Goal: Information Seeking & Learning: Check status

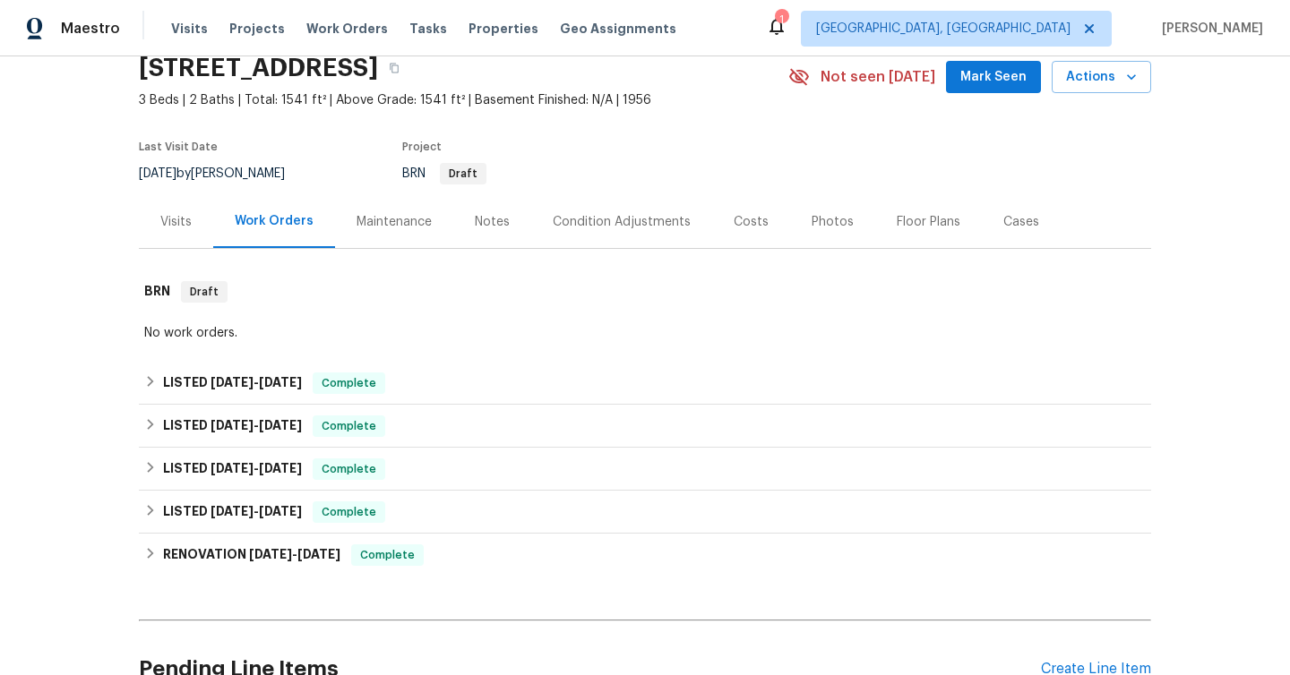
scroll to position [107, 0]
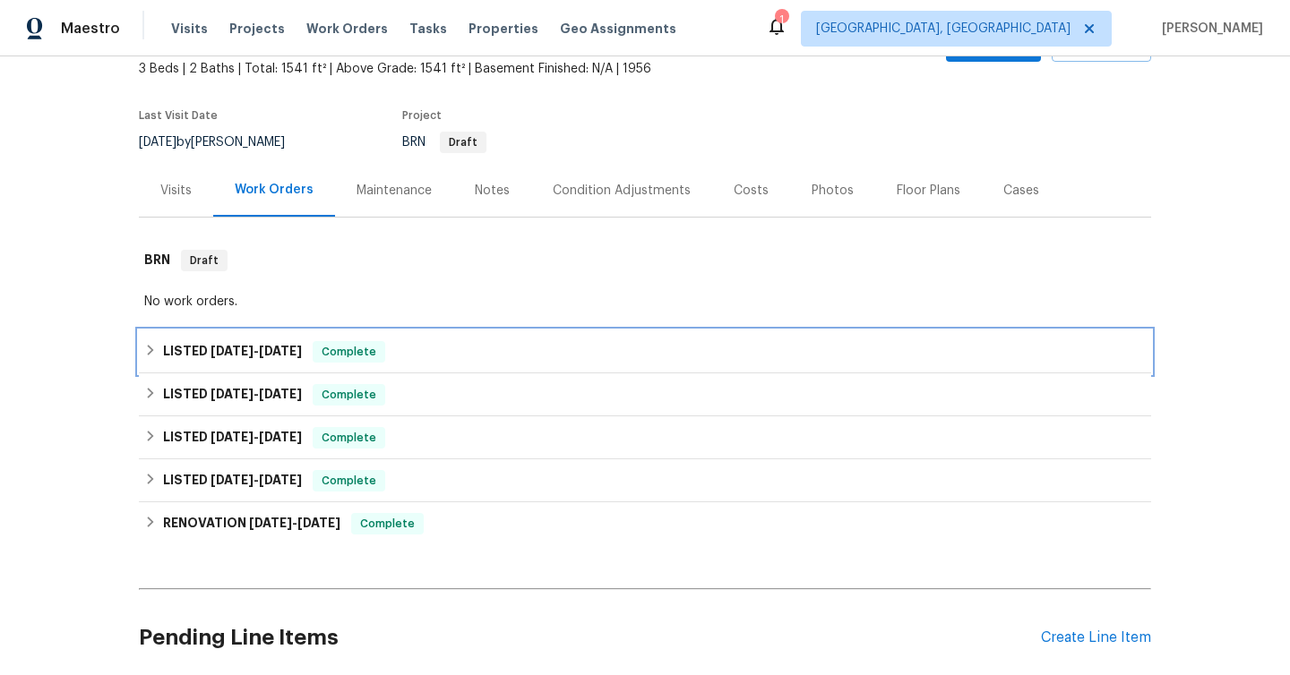
click at [253, 339] on div "LISTED [DATE] - [DATE] Complete" at bounding box center [645, 351] width 1012 height 43
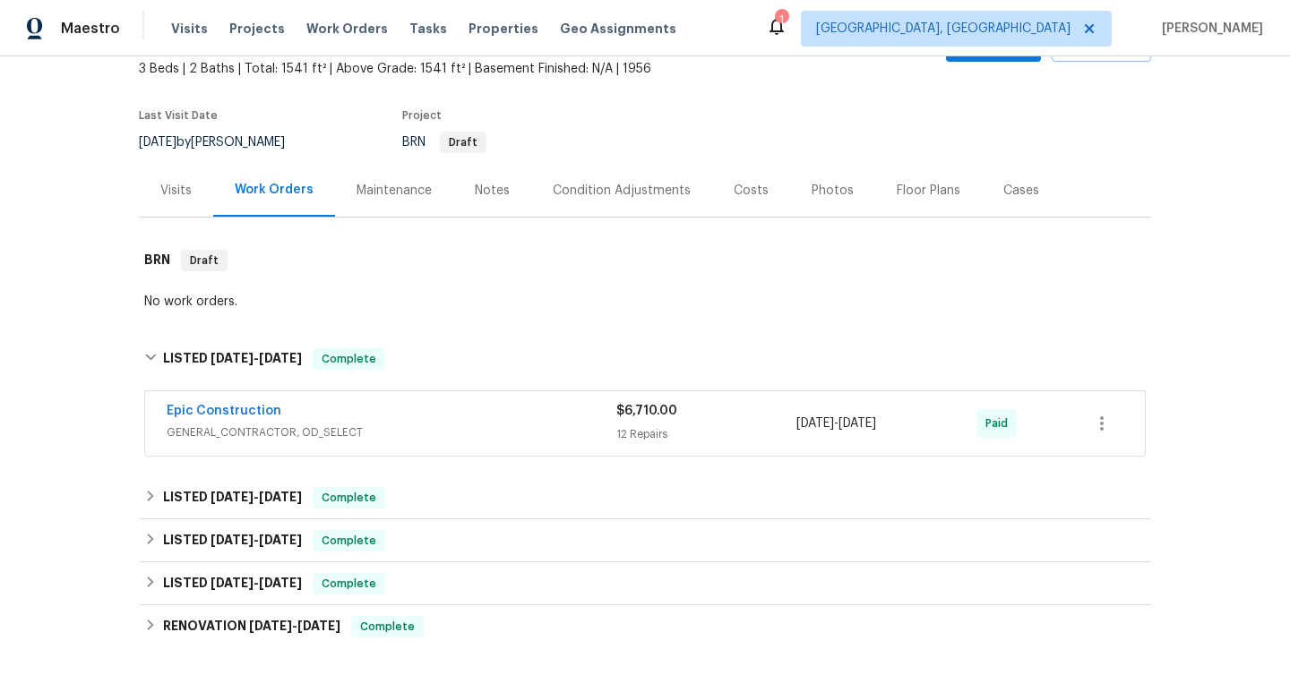
click at [440, 446] on div "Epic Construction GENERAL_CONTRACTOR, OD_SELECT $6,710.00 12 Repairs [DATE] - […" at bounding box center [645, 423] width 1000 height 64
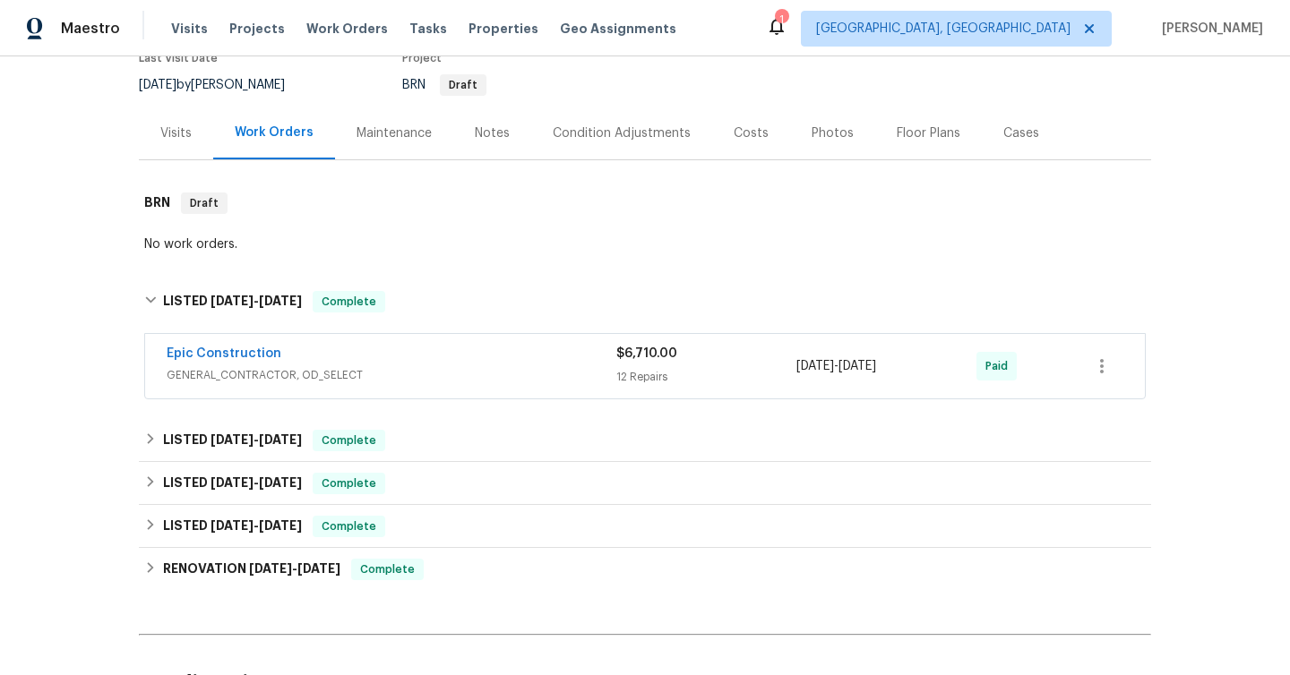
scroll to position [178, 0]
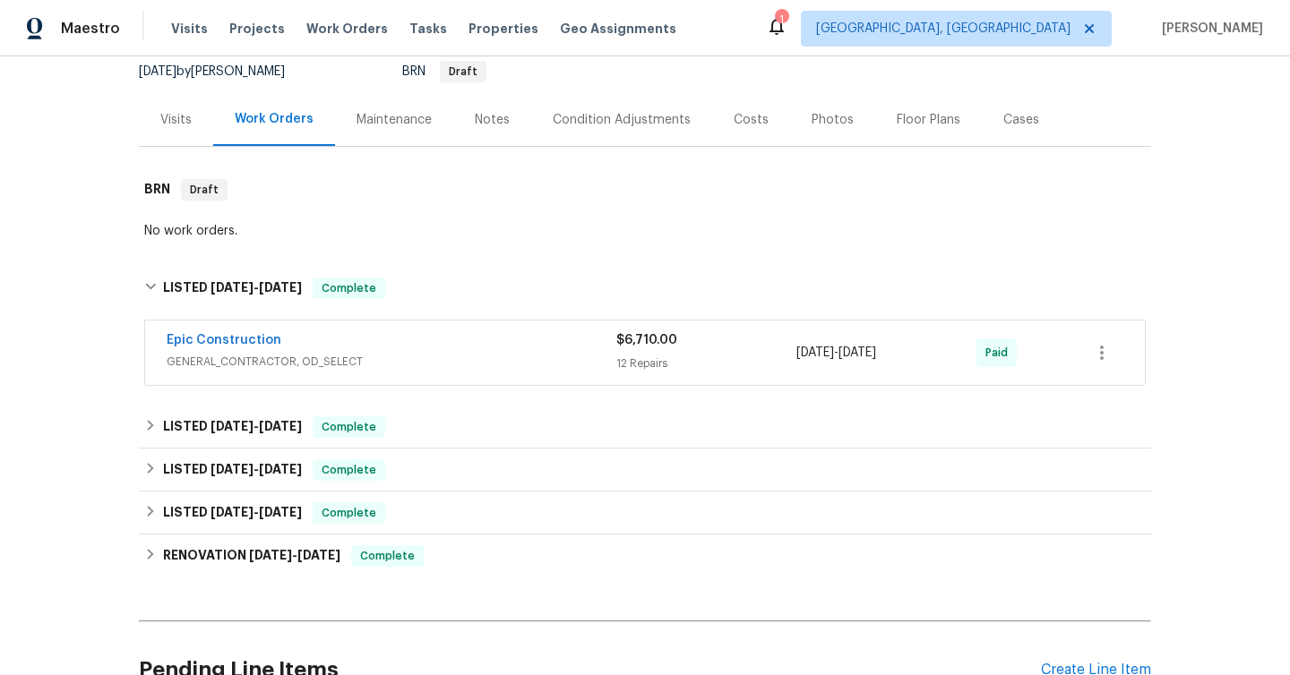
click at [466, 332] on div "Epic Construction" at bounding box center [392, 341] width 450 height 21
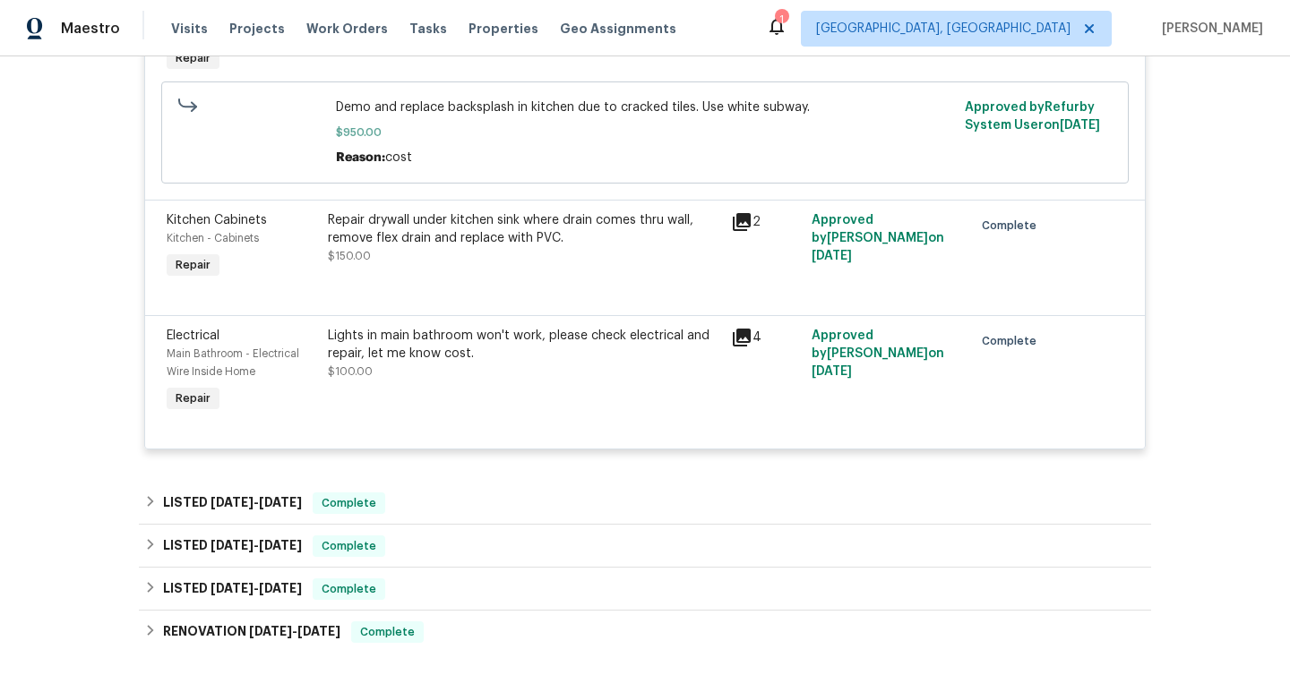
scroll to position [2241, 0]
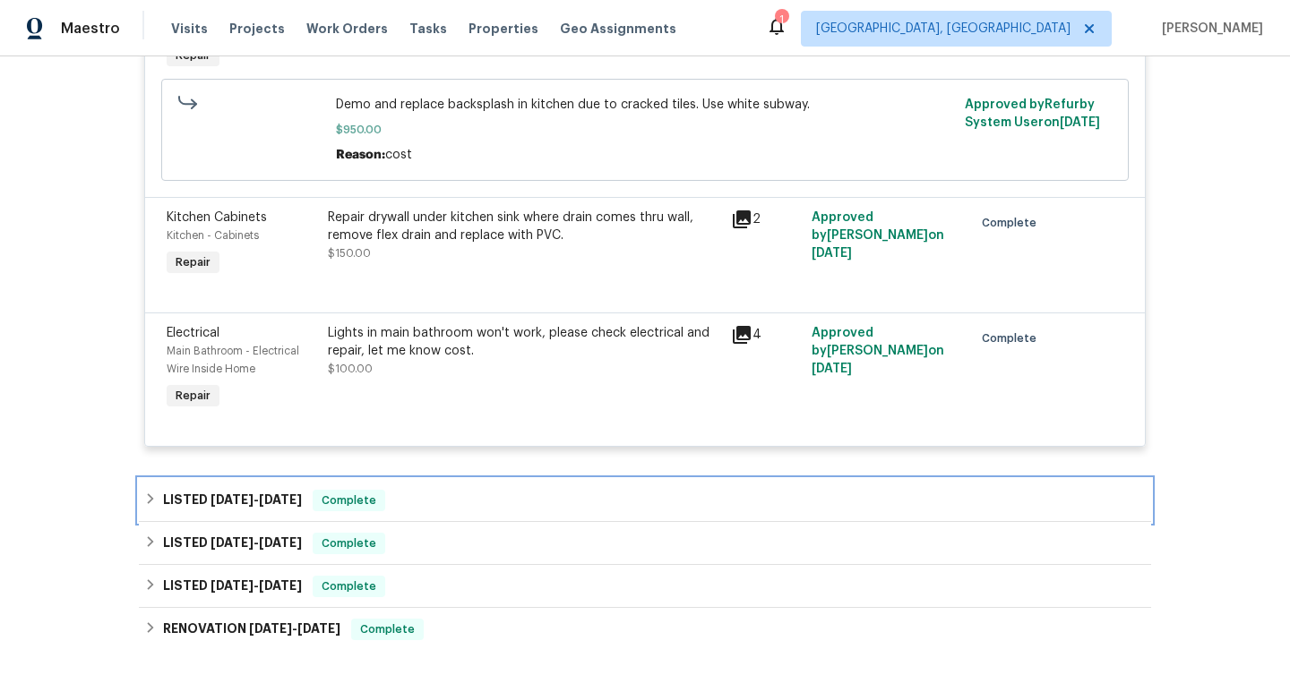
click at [235, 479] on div "LISTED [DATE] - [DATE] Complete" at bounding box center [645, 500] width 1012 height 43
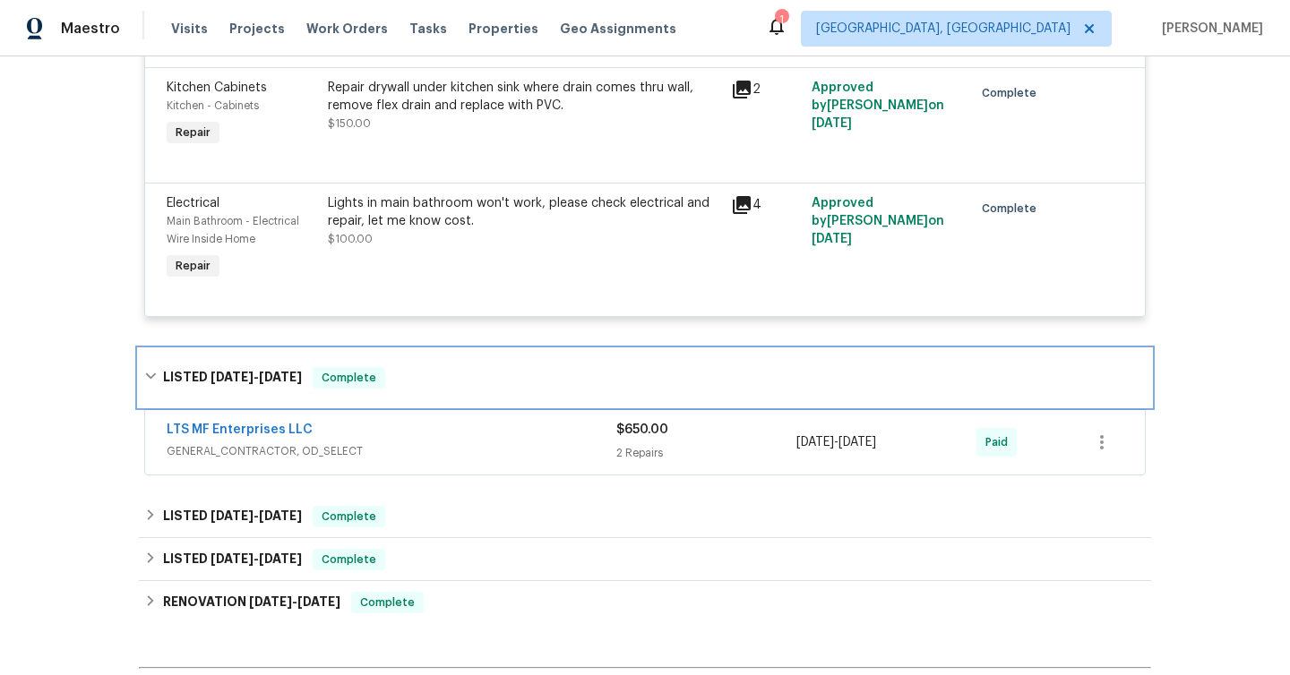
scroll to position [2373, 0]
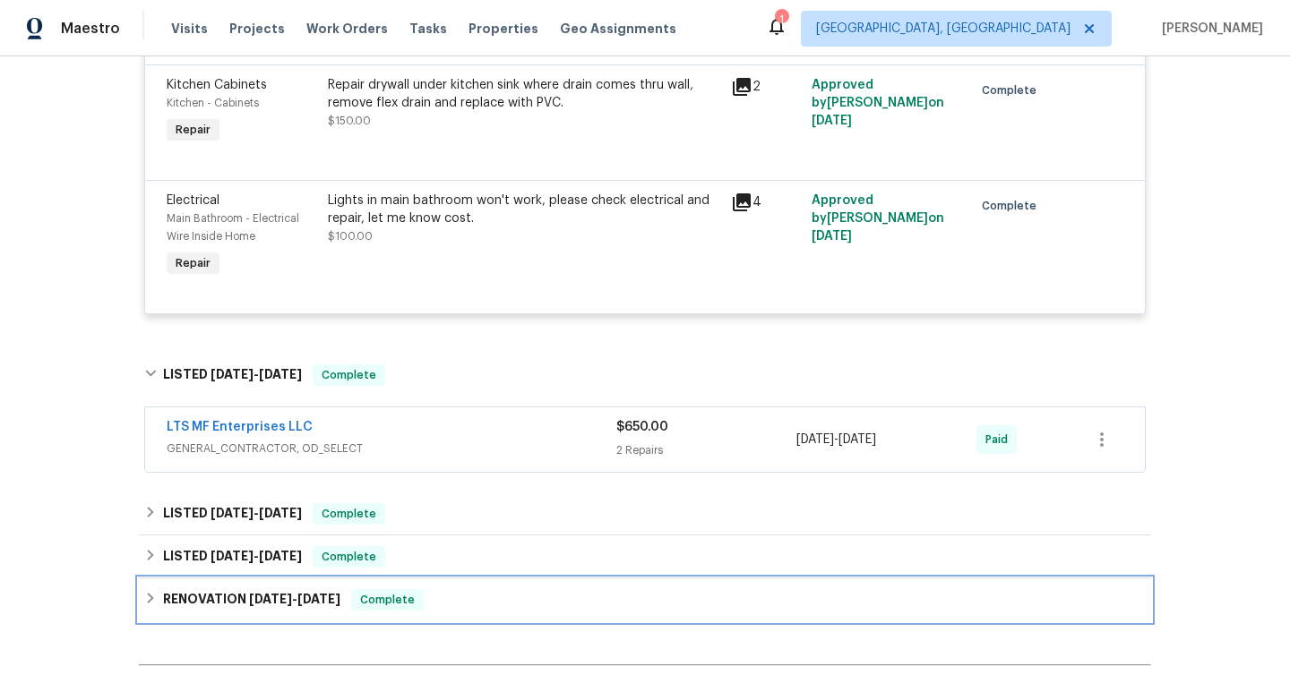
click at [208, 589] on h6 "RENOVATION [DATE] - [DATE]" at bounding box center [251, 599] width 177 height 21
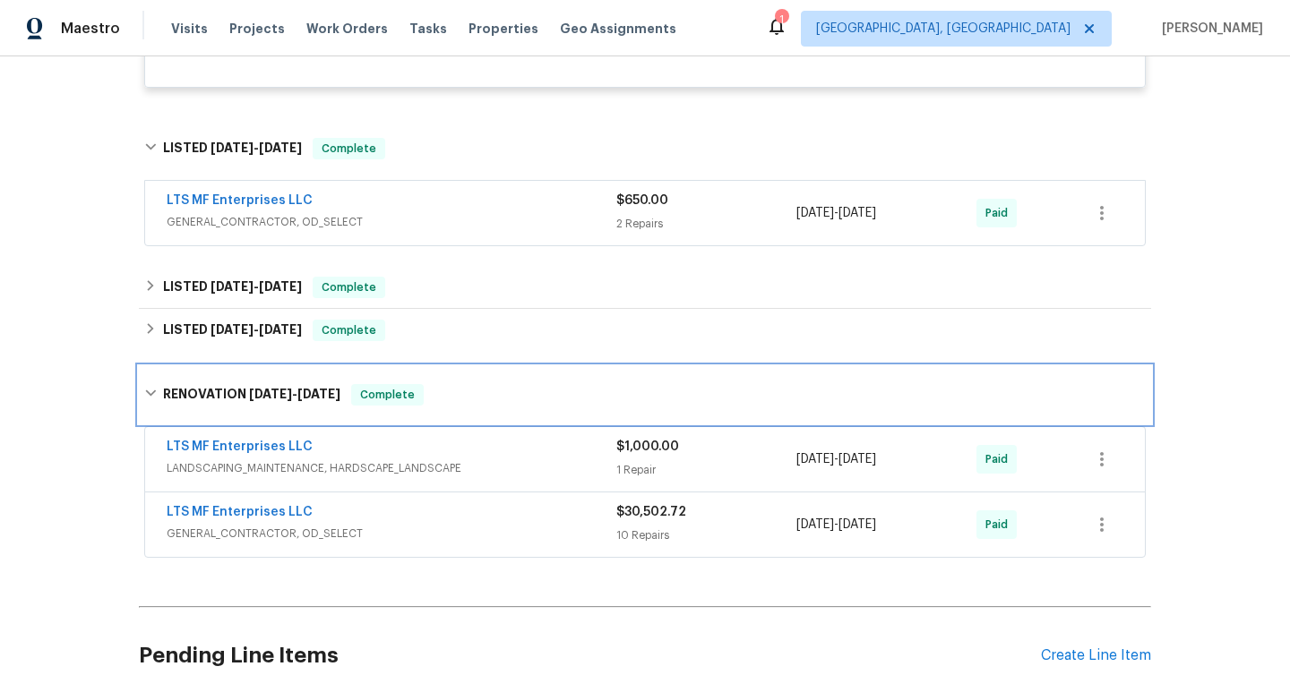
scroll to position [2604, 0]
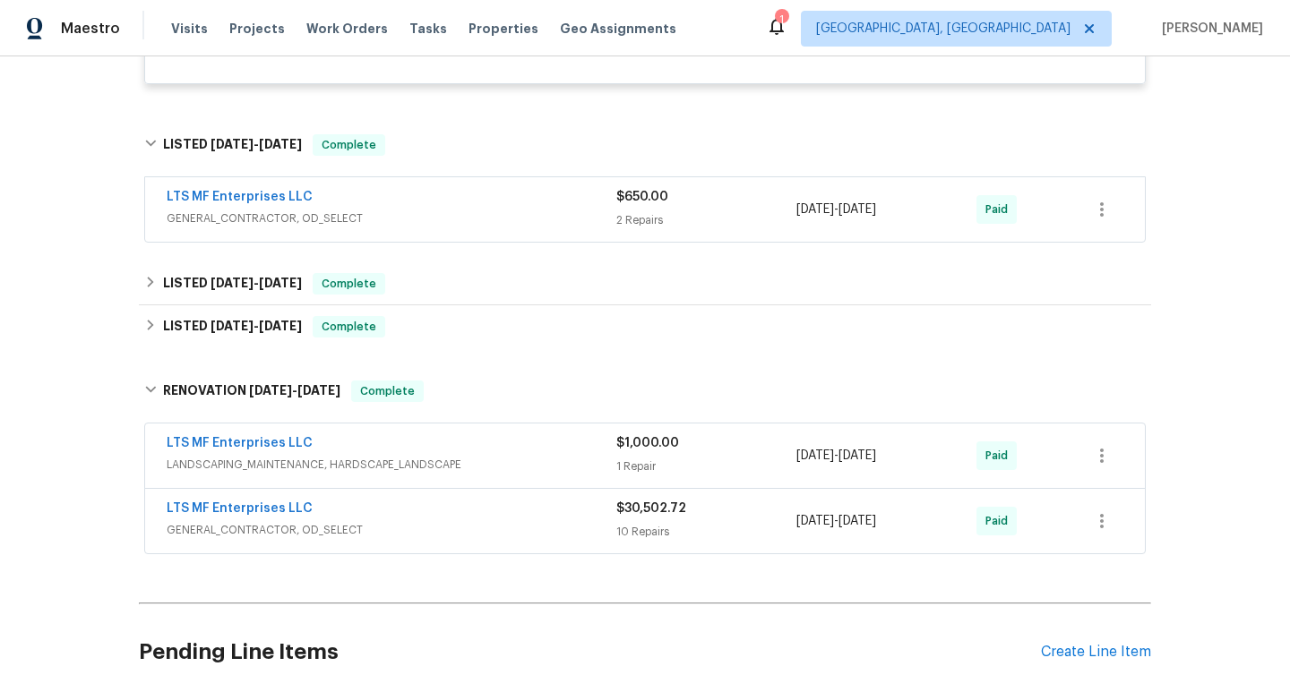
click at [442, 506] on div "LTS MF Enterprises LLC" at bounding box center [392, 510] width 450 height 21
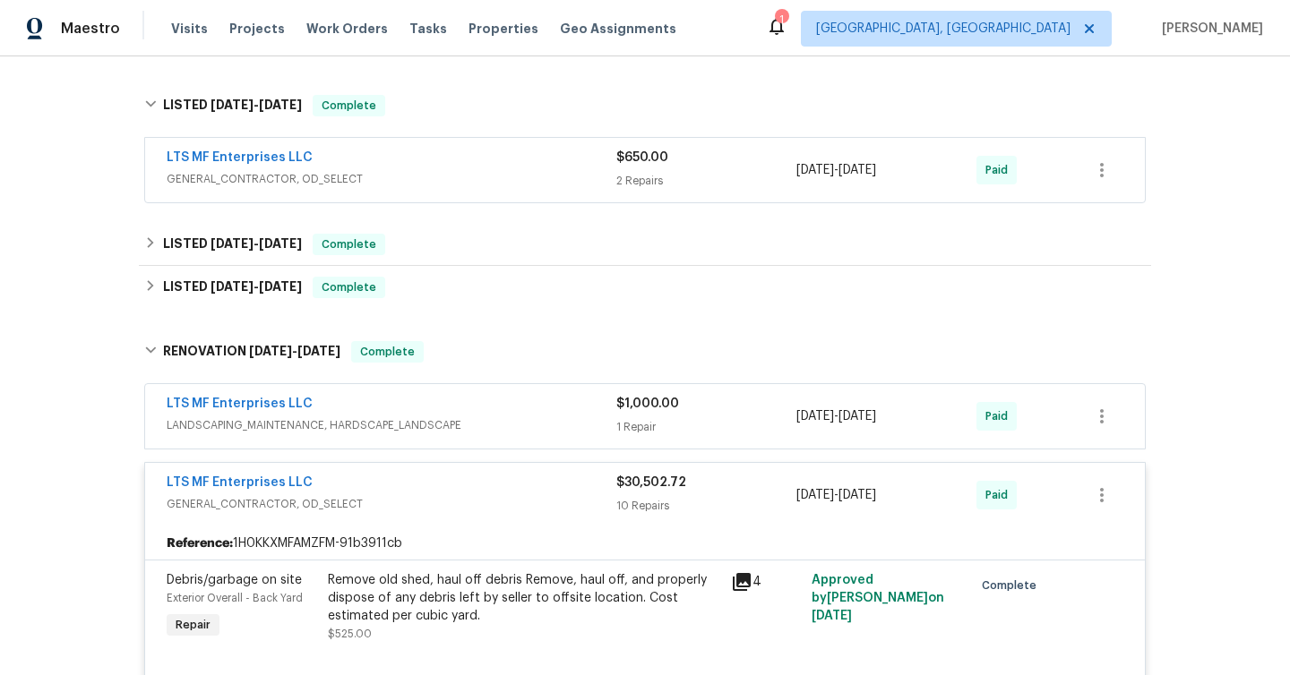
scroll to position [2645, 0]
click at [400, 480] on div "LTS MF Enterprises LLC" at bounding box center [392, 482] width 450 height 21
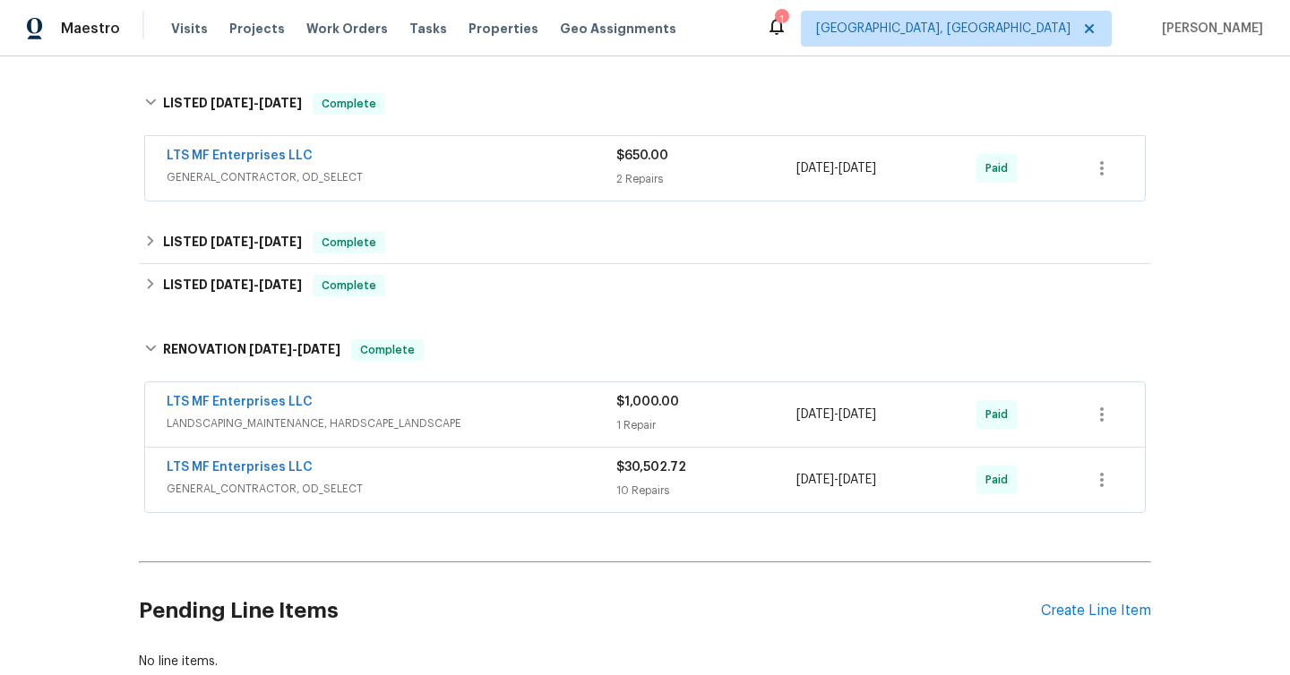
click at [386, 393] on div "LTS MF Enterprises LLC" at bounding box center [392, 403] width 450 height 21
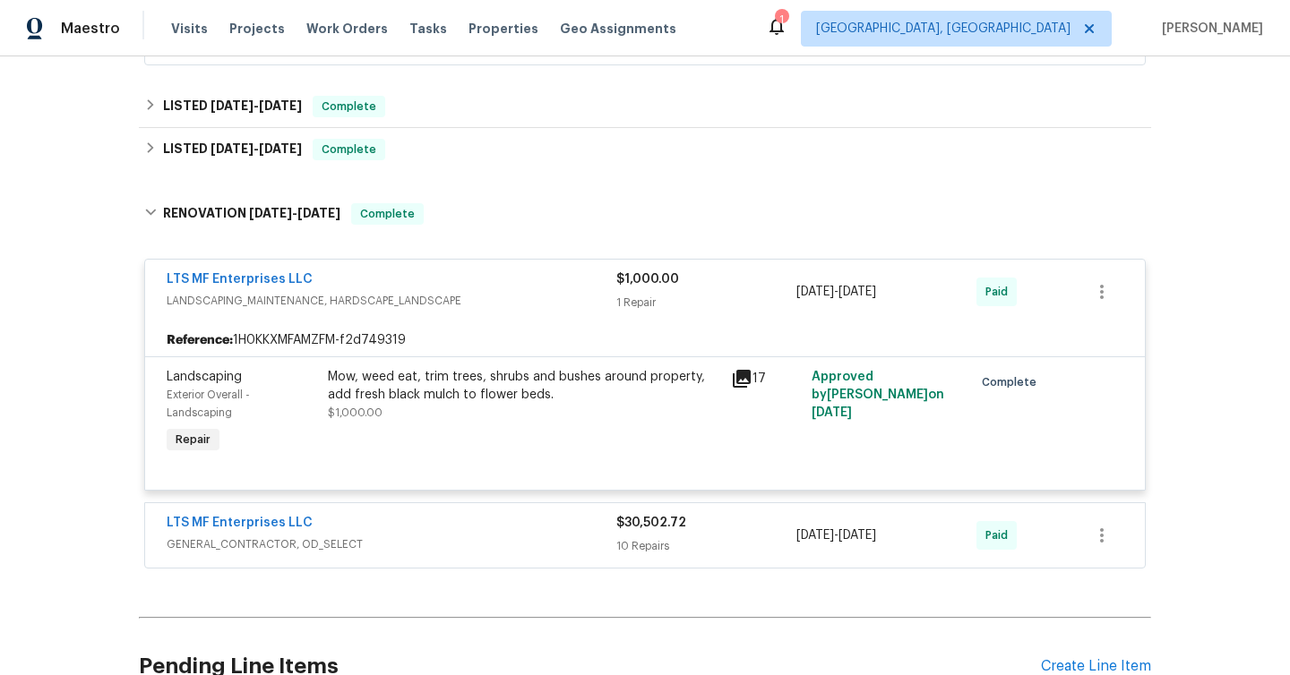
scroll to position [2665, 0]
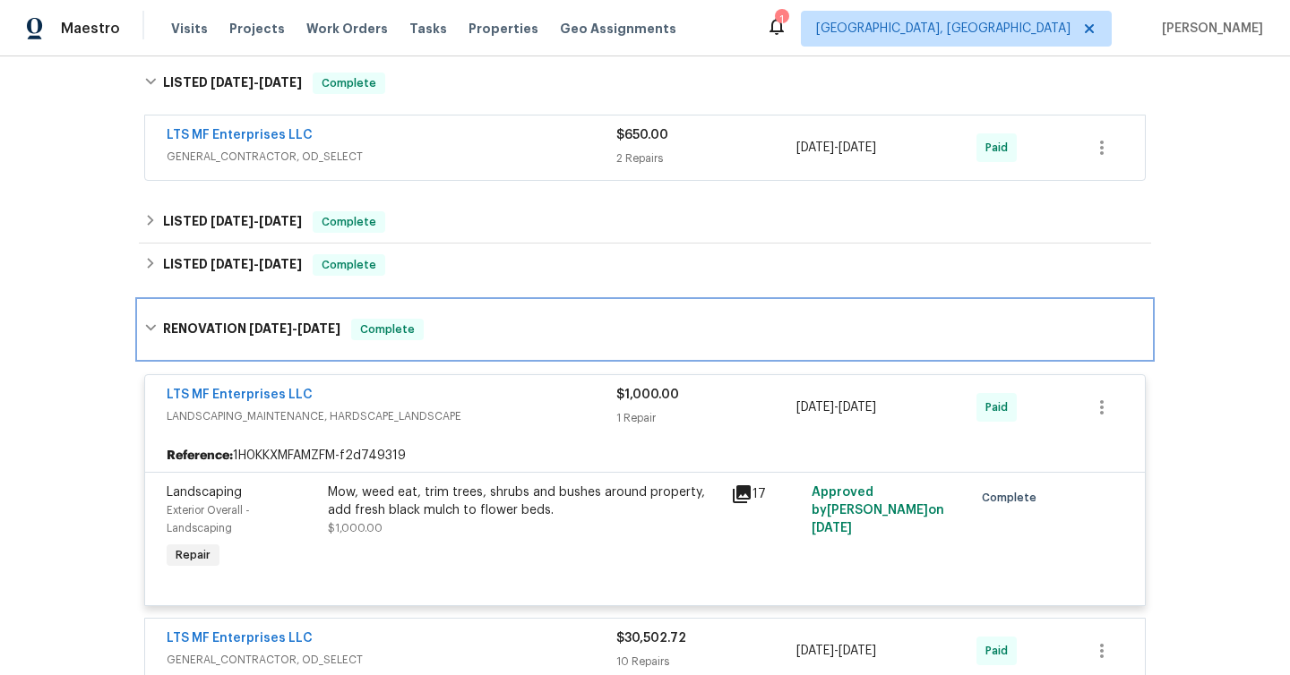
click at [246, 332] on div "RENOVATION [DATE] - [DATE] Complete" at bounding box center [645, 329] width 1012 height 57
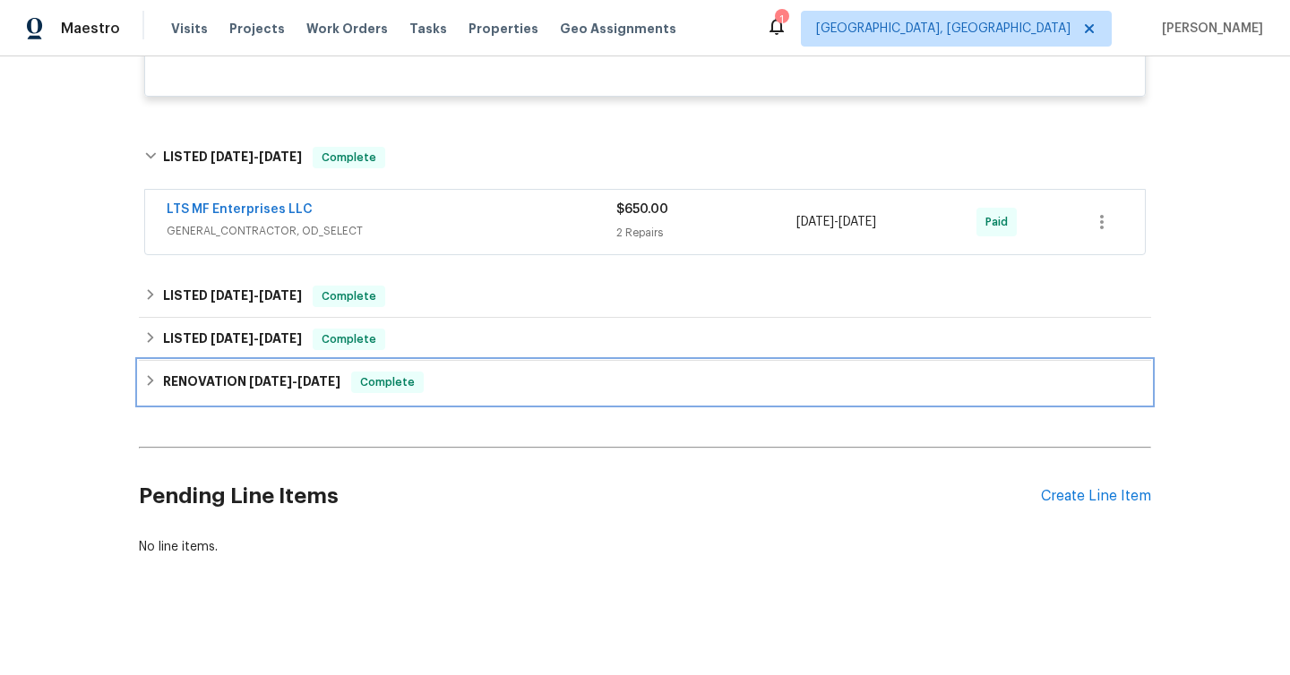
scroll to position [2584, 0]
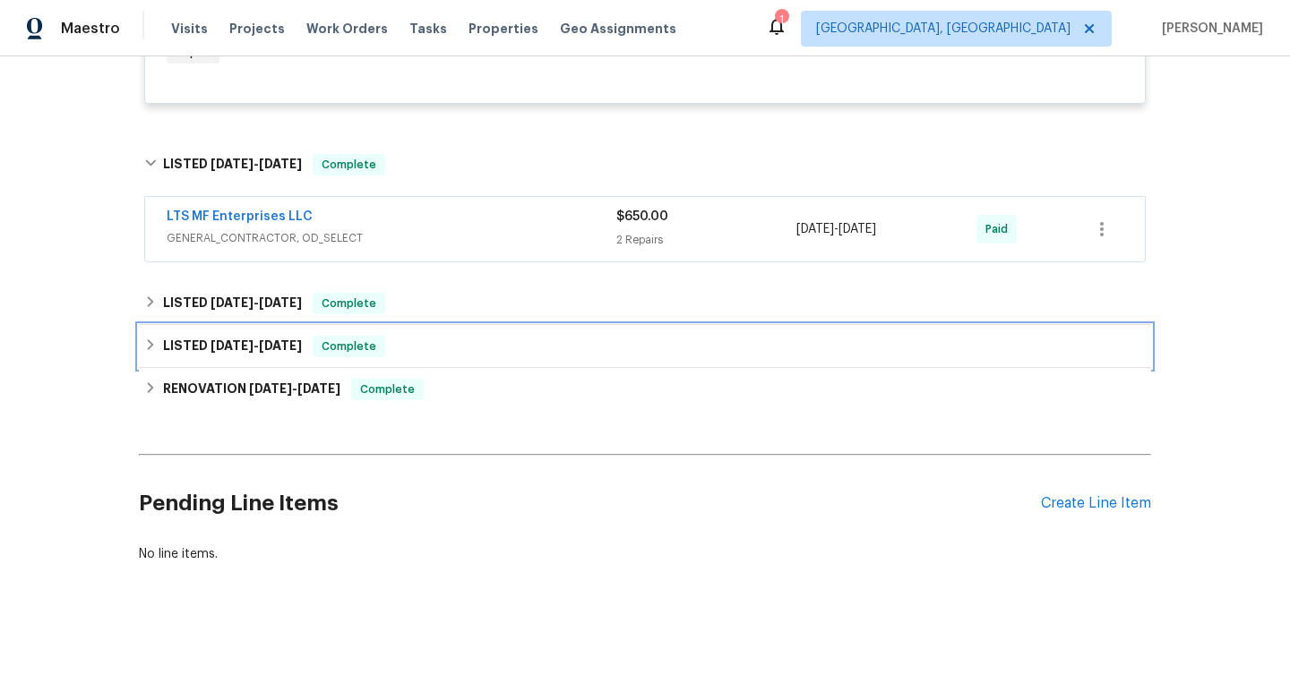
click at [185, 336] on h6 "LISTED [DATE] - [DATE]" at bounding box center [232, 346] width 139 height 21
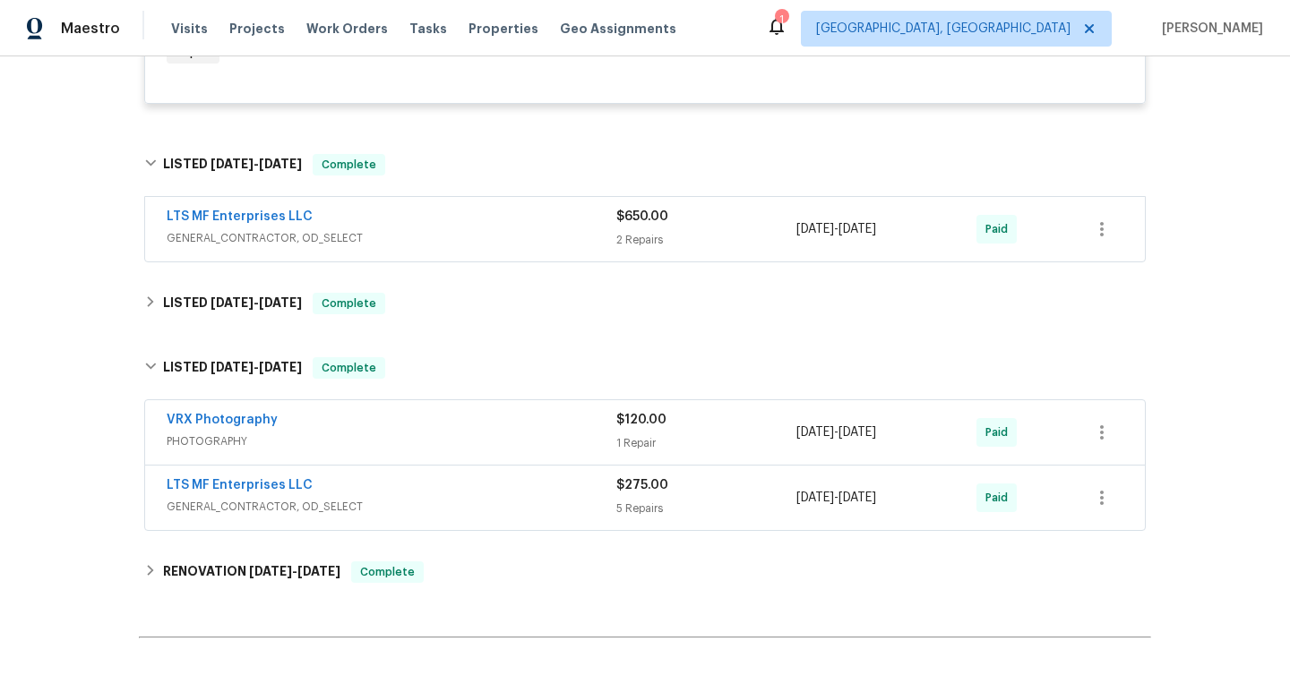
click at [379, 479] on div "LTS MF Enterprises LLC" at bounding box center [392, 486] width 450 height 21
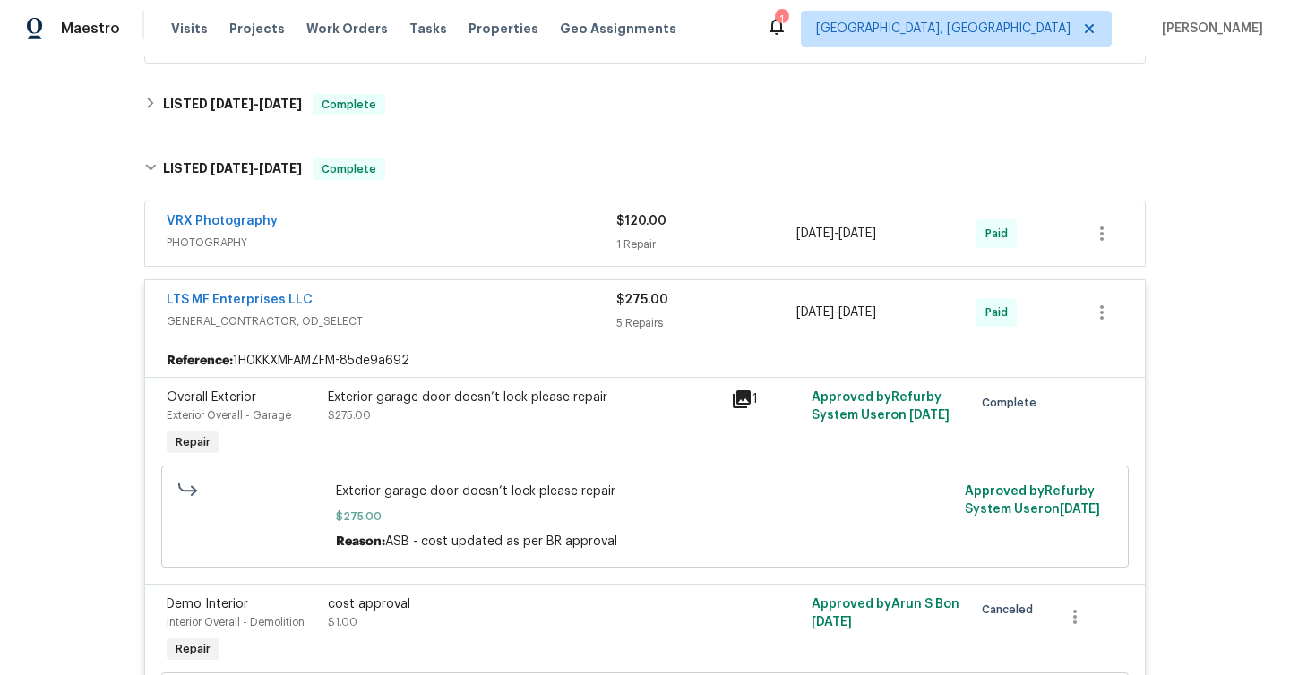
click at [401, 291] on div "LTS MF Enterprises LLC" at bounding box center [392, 301] width 450 height 21
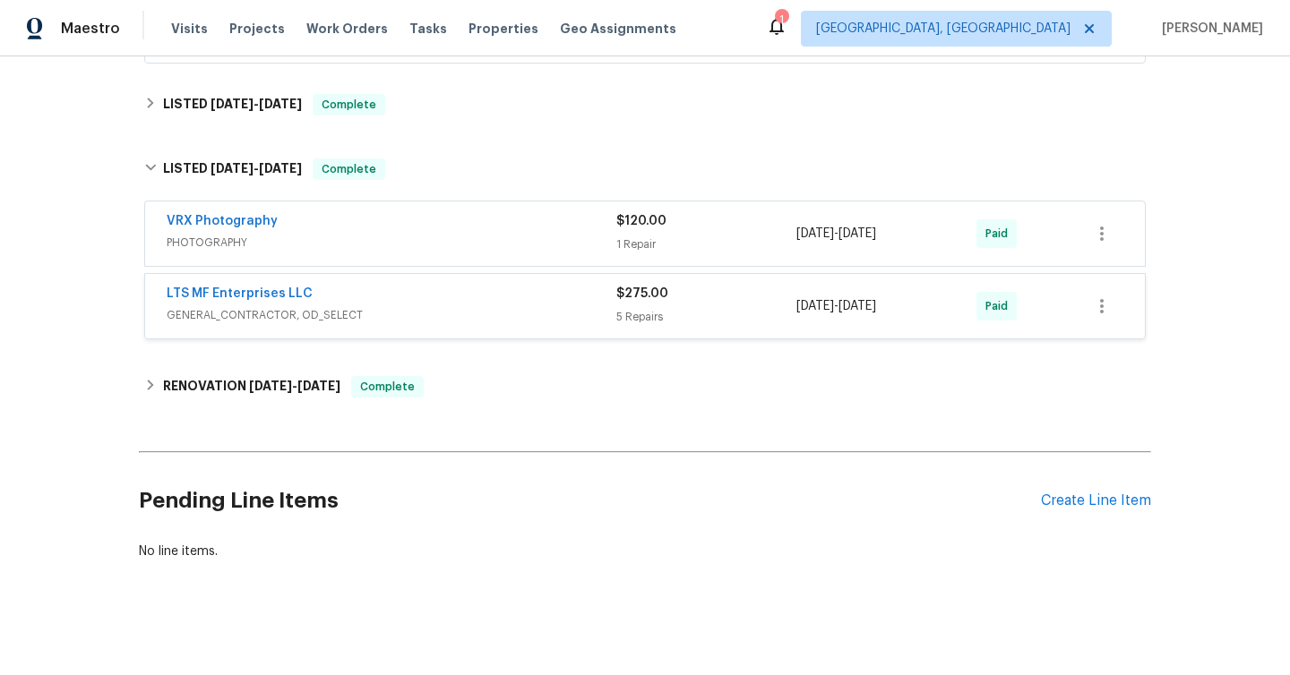
scroll to position [2767, 0]
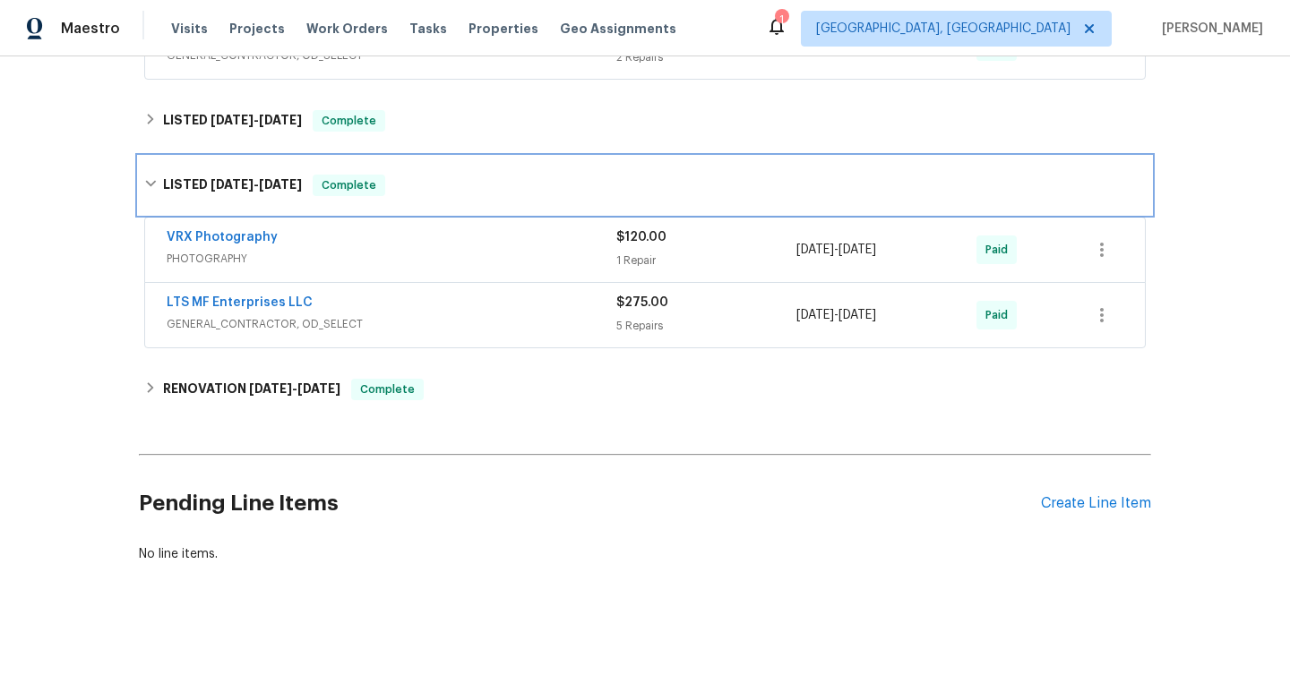
click at [194, 175] on h6 "LISTED [DATE] - [DATE]" at bounding box center [232, 185] width 139 height 21
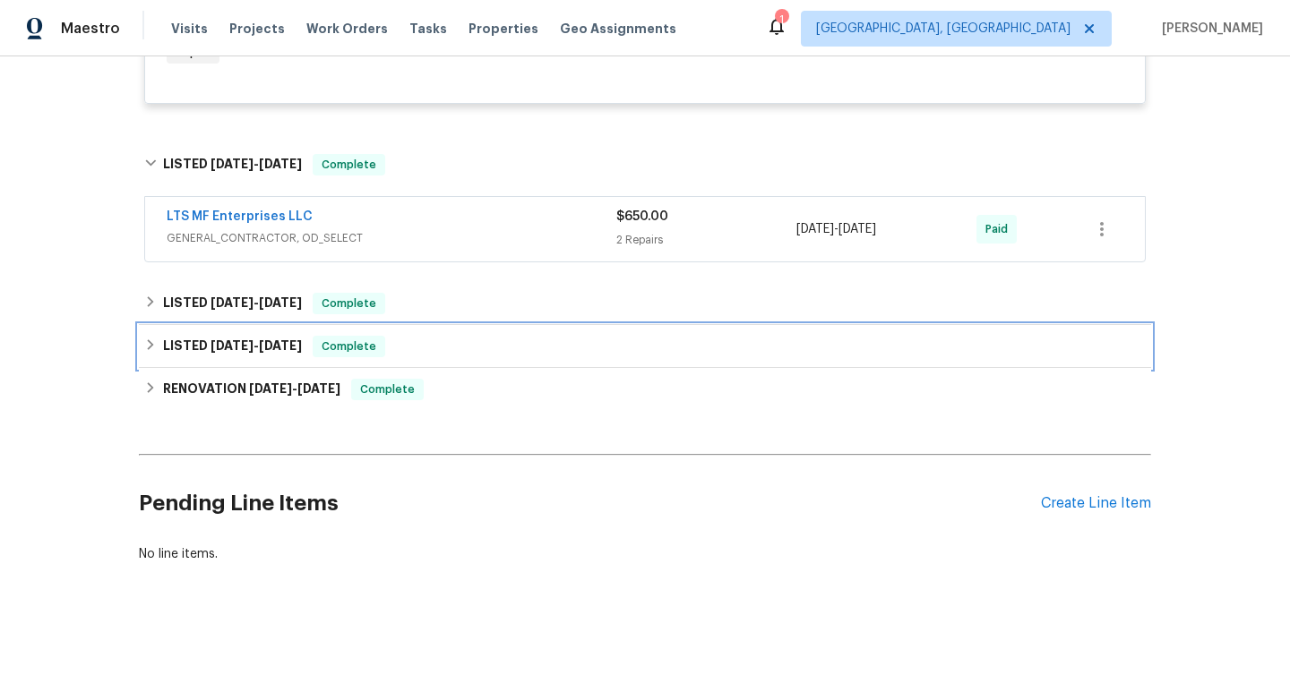
scroll to position [2584, 0]
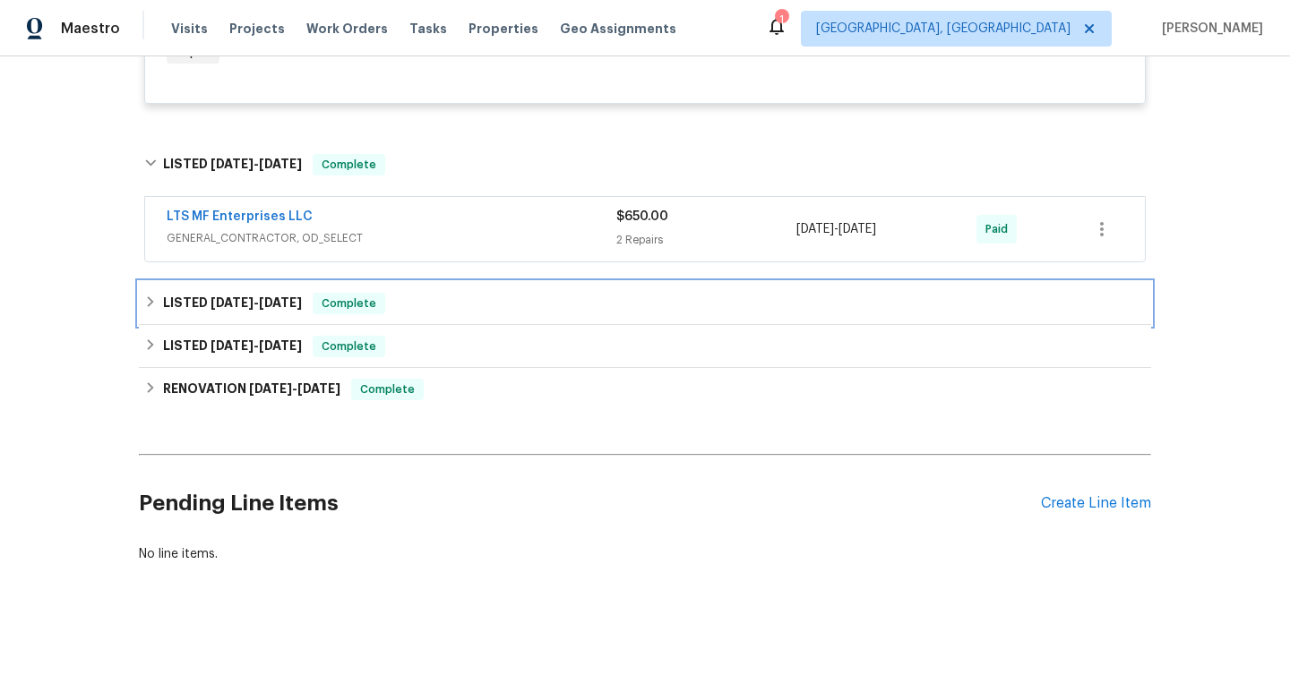
click at [164, 294] on h6 "LISTED [DATE] - [DATE]" at bounding box center [232, 303] width 139 height 21
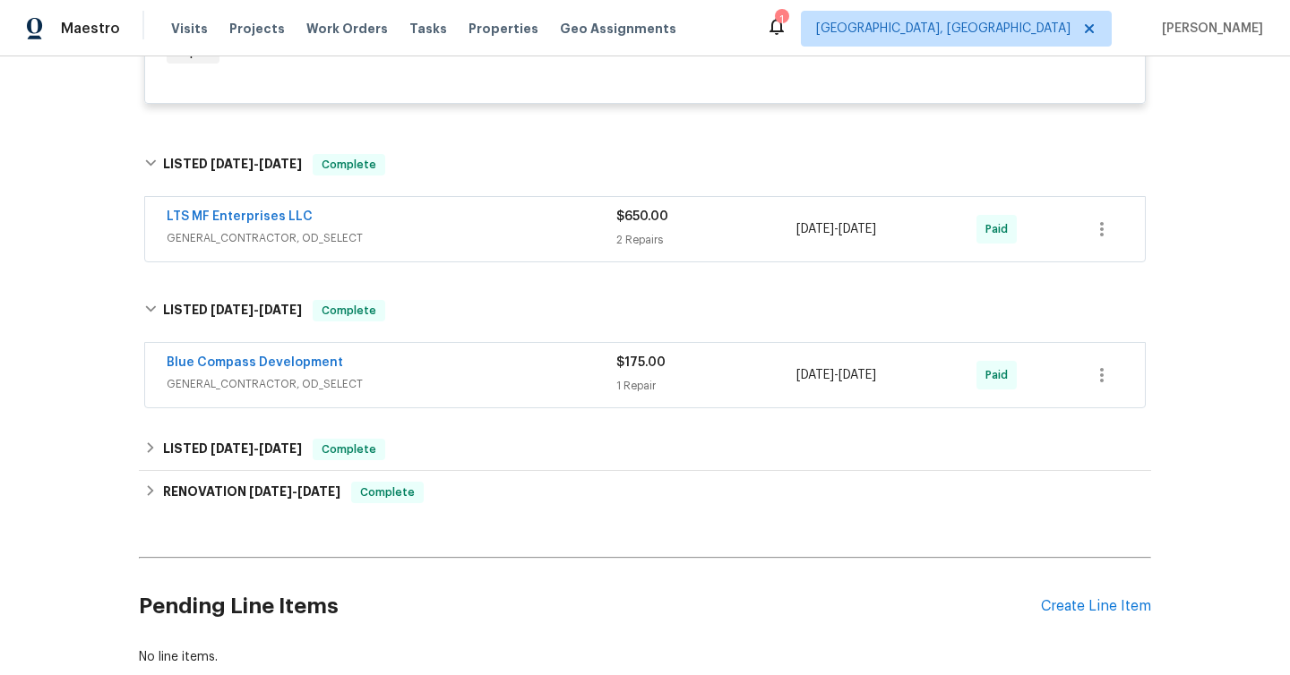
click at [409, 375] on span "GENERAL_CONTRACTOR, OD_SELECT" at bounding box center [392, 384] width 450 height 18
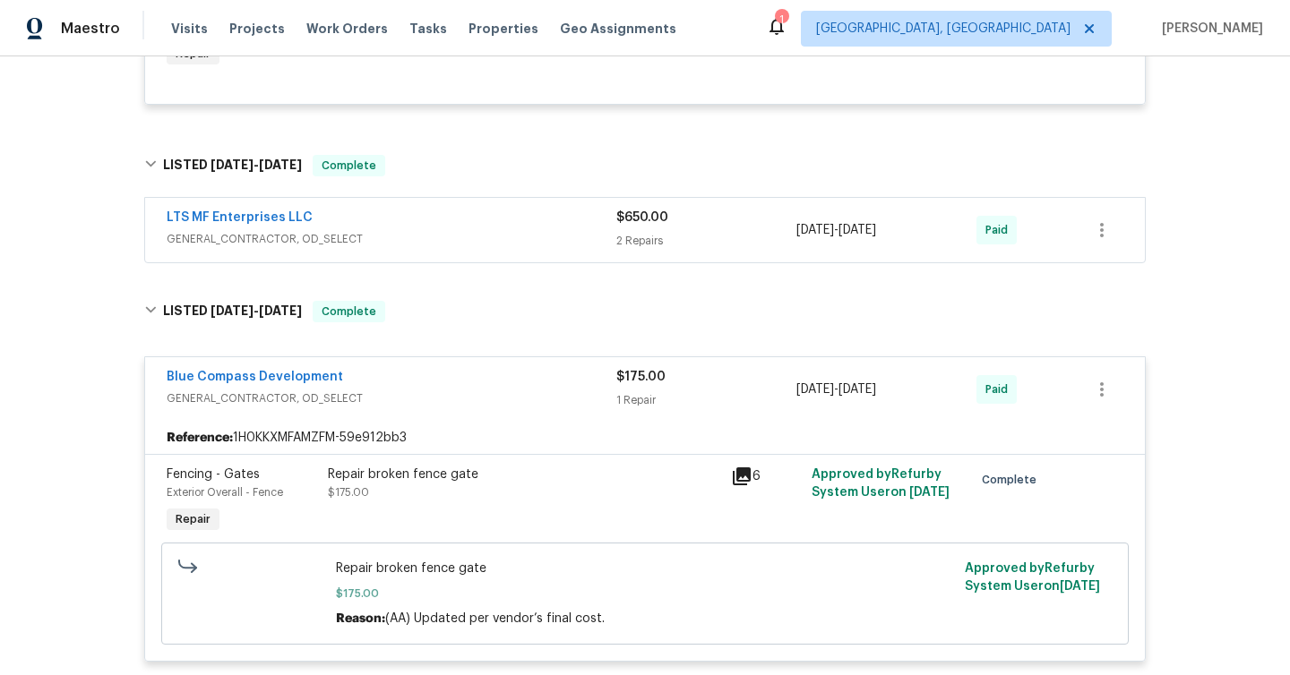
scroll to position [2579, 0]
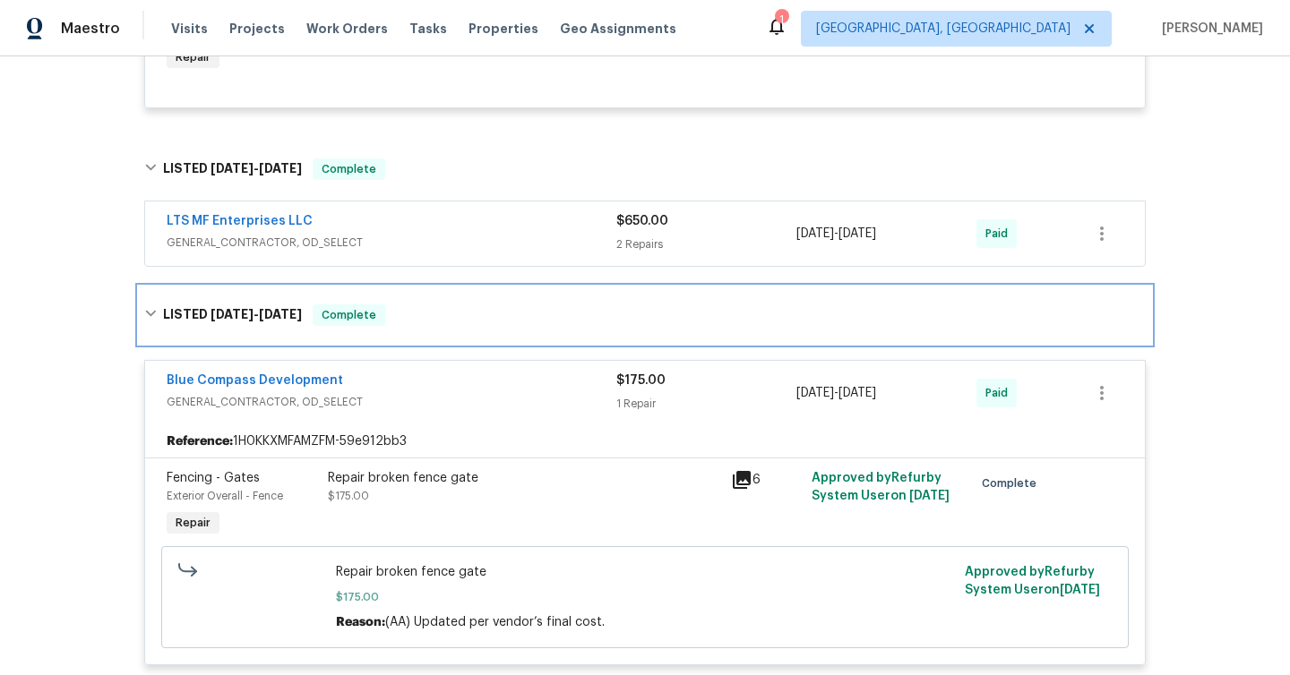
click at [398, 313] on div "LISTED [DATE] - [DATE] Complete" at bounding box center [644, 315] width 1001 height 21
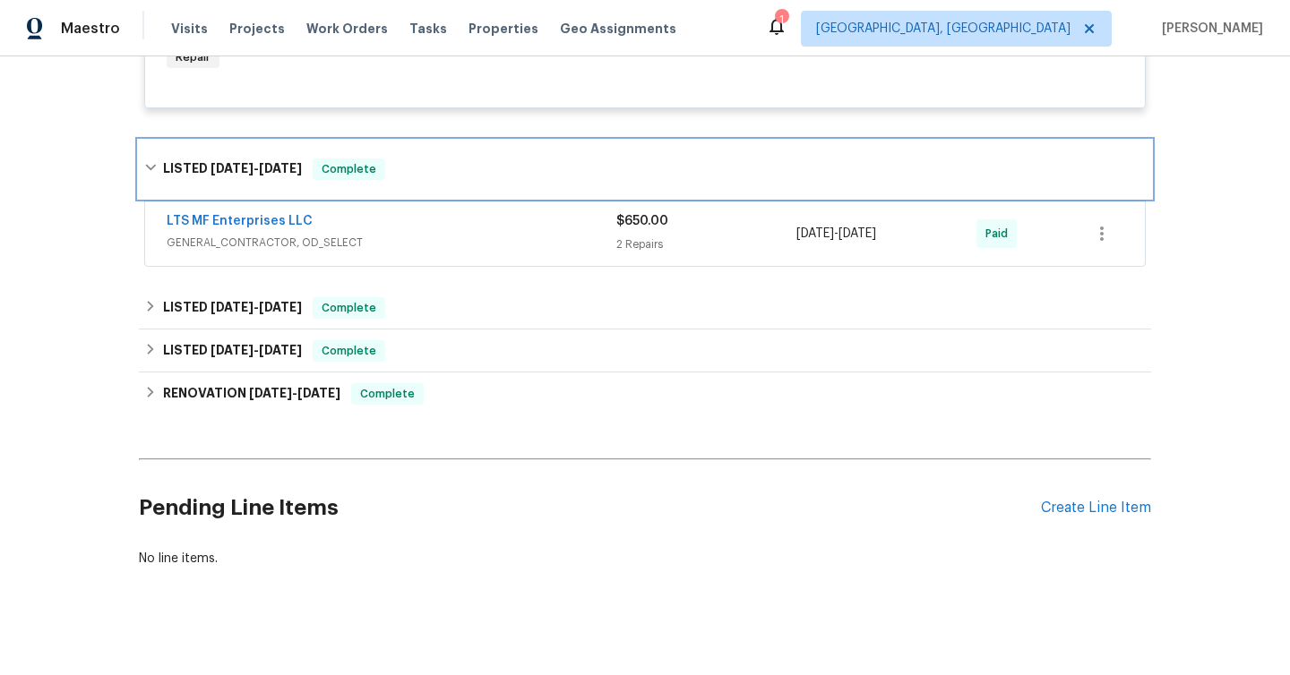
click at [145, 161] on icon at bounding box center [150, 167] width 13 height 13
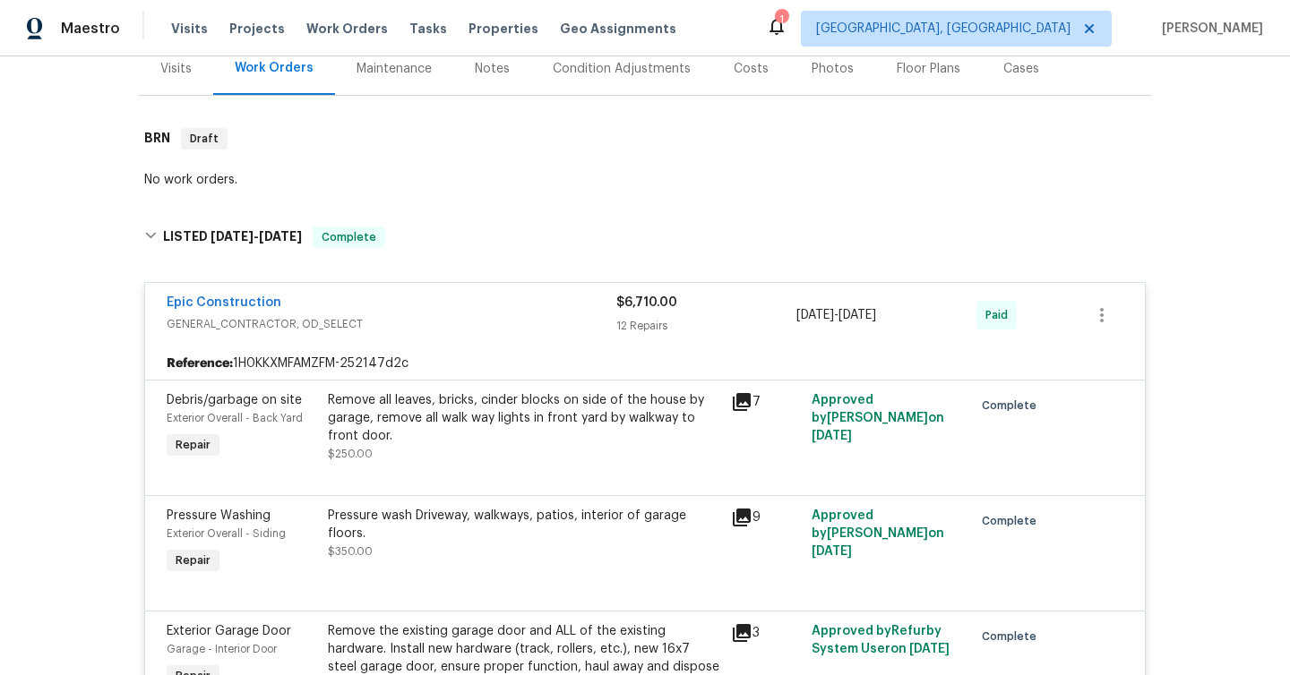
scroll to position [213, 0]
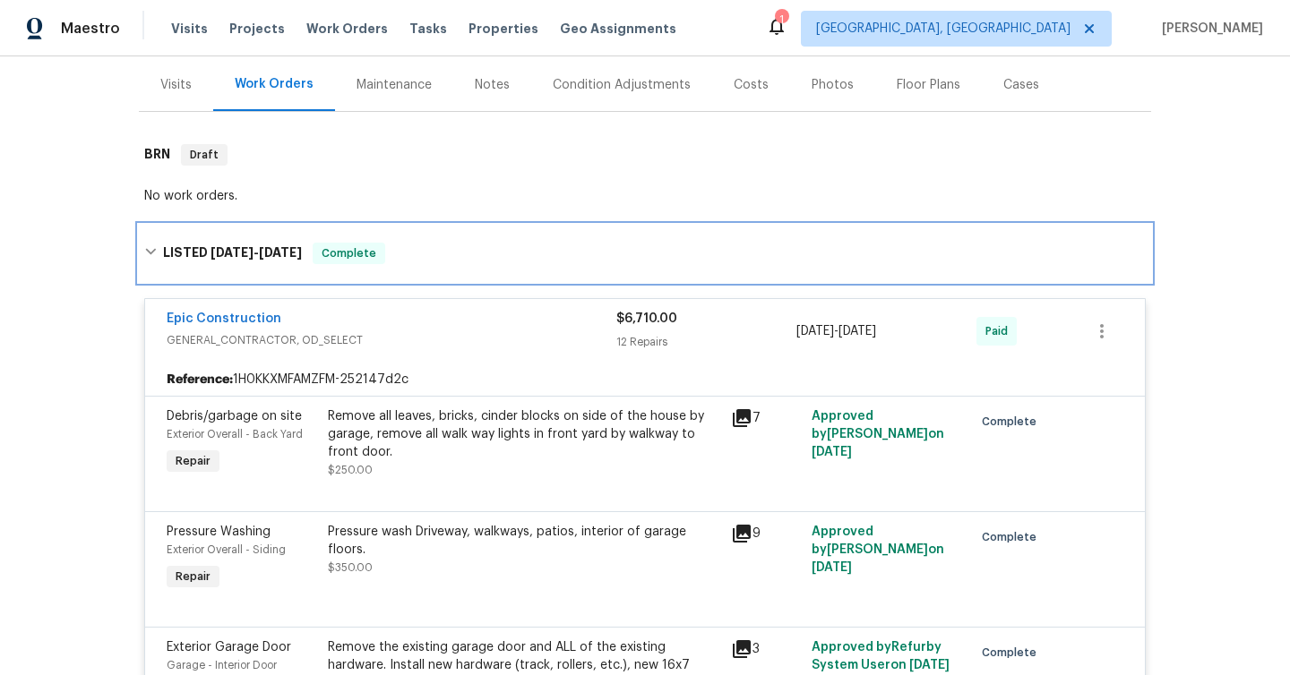
click at [160, 247] on div "LISTED [DATE] - [DATE] Complete" at bounding box center [644, 253] width 1001 height 21
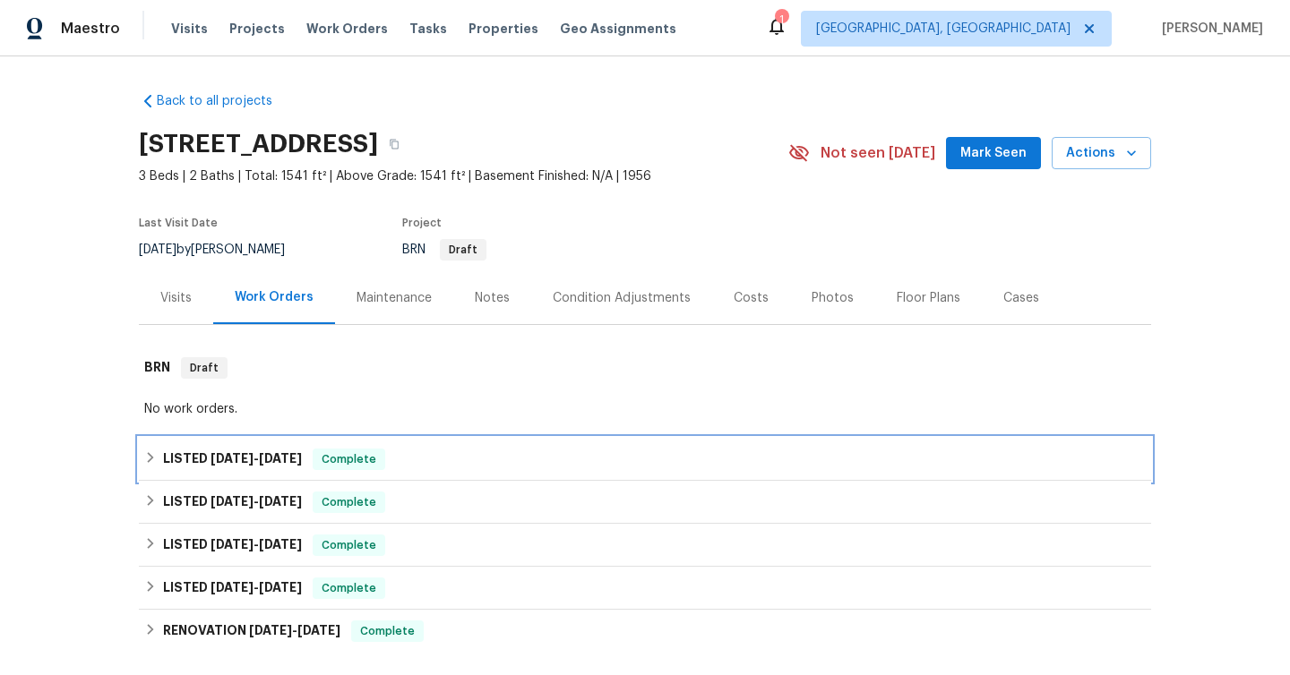
scroll to position [102, 0]
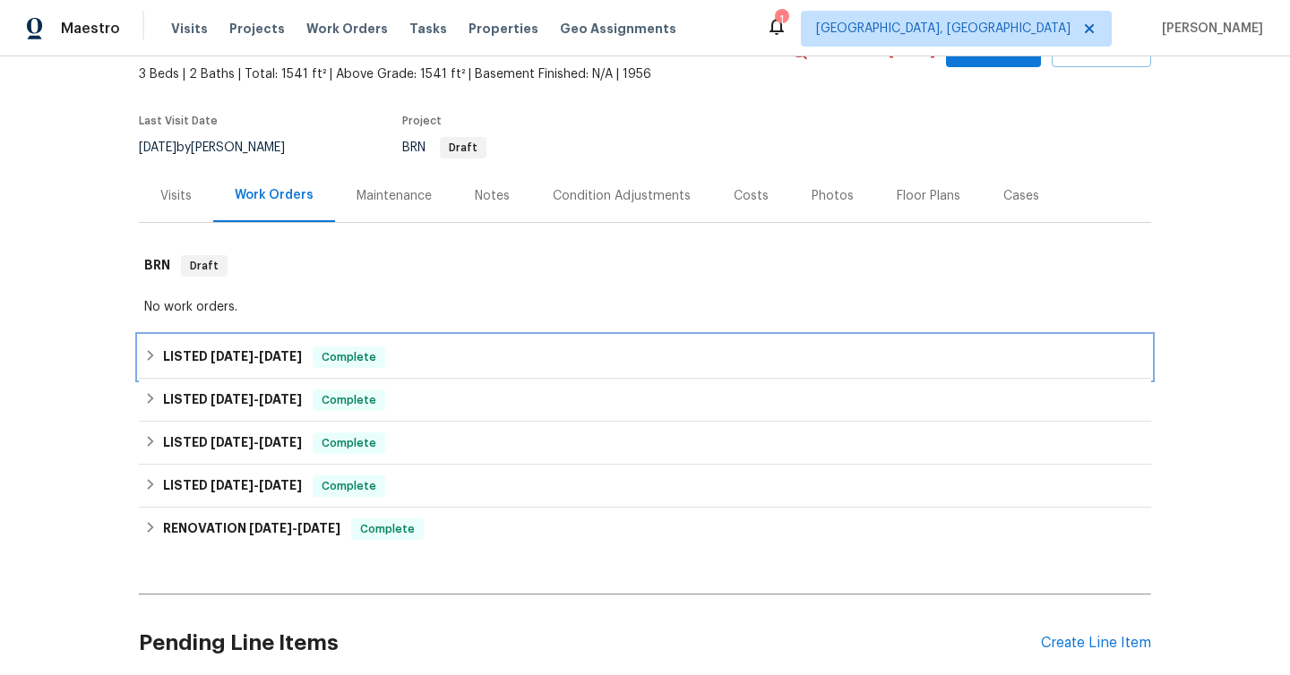
click at [420, 356] on div "LISTED [DATE] - [DATE] Complete" at bounding box center [644, 357] width 1001 height 21
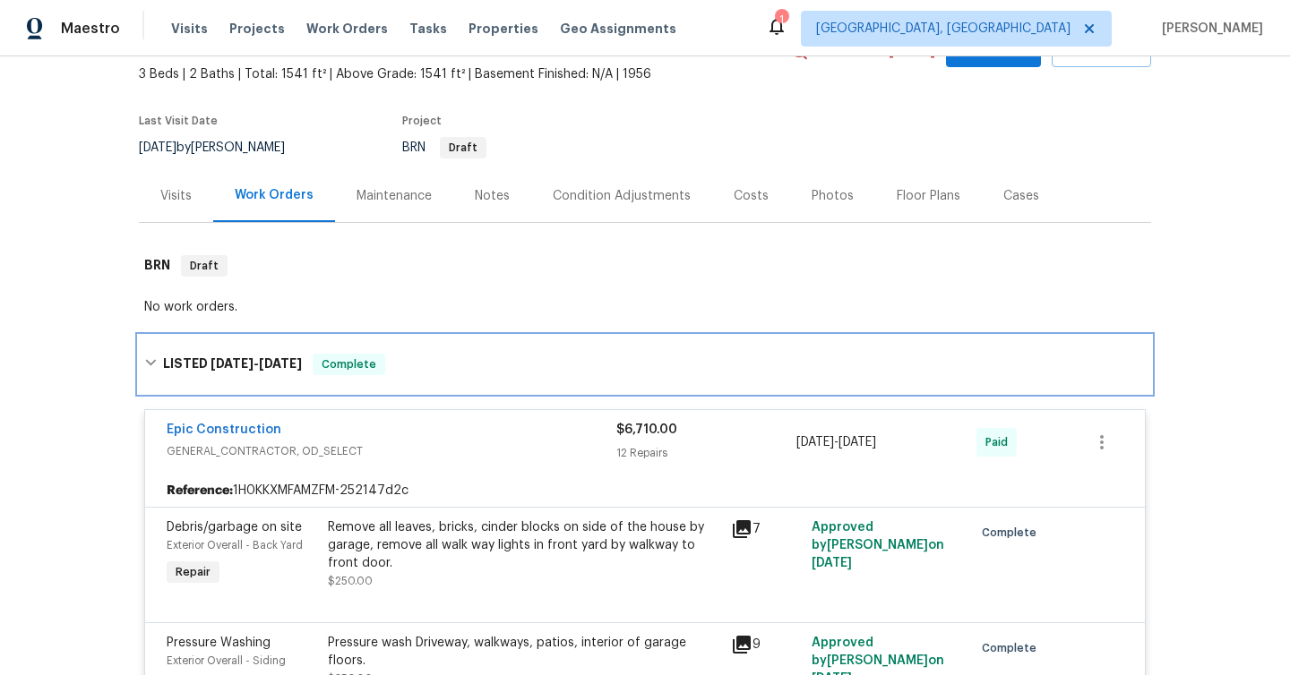
click at [420, 356] on div "LISTED [DATE] - [DATE] Complete" at bounding box center [644, 364] width 1001 height 21
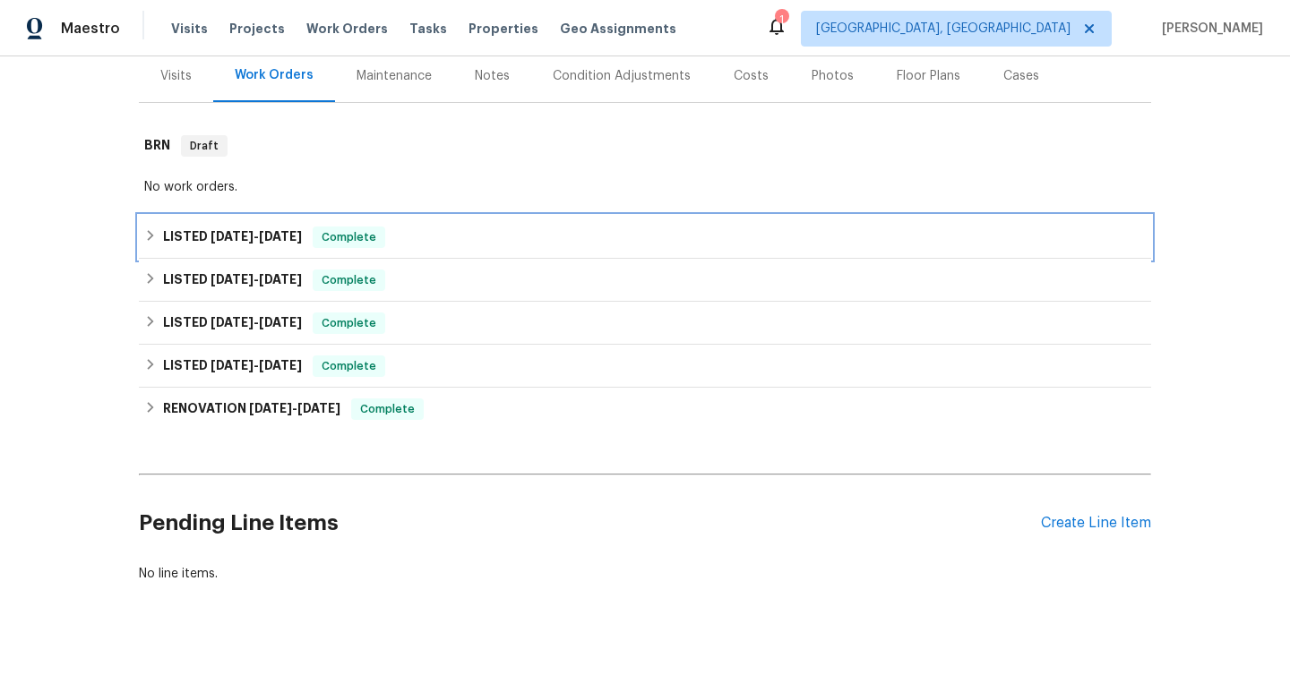
scroll to position [252, 0]
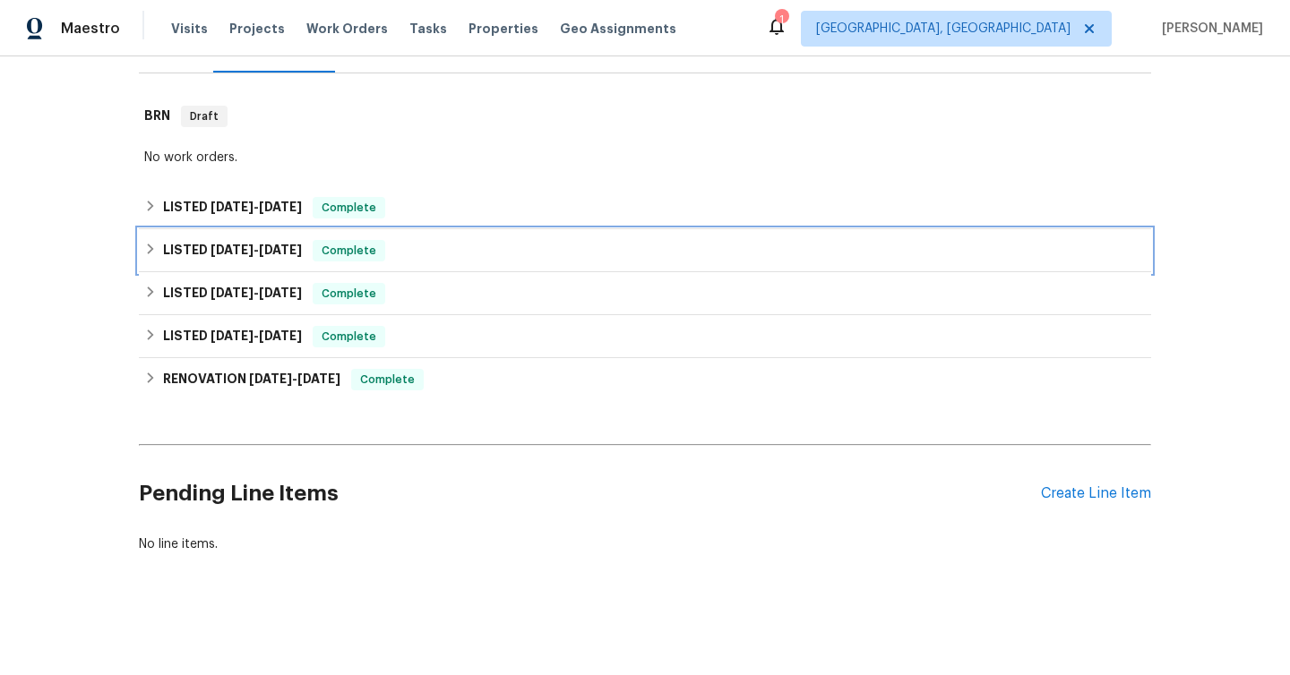
click at [325, 252] on span "Complete" at bounding box center [348, 251] width 69 height 18
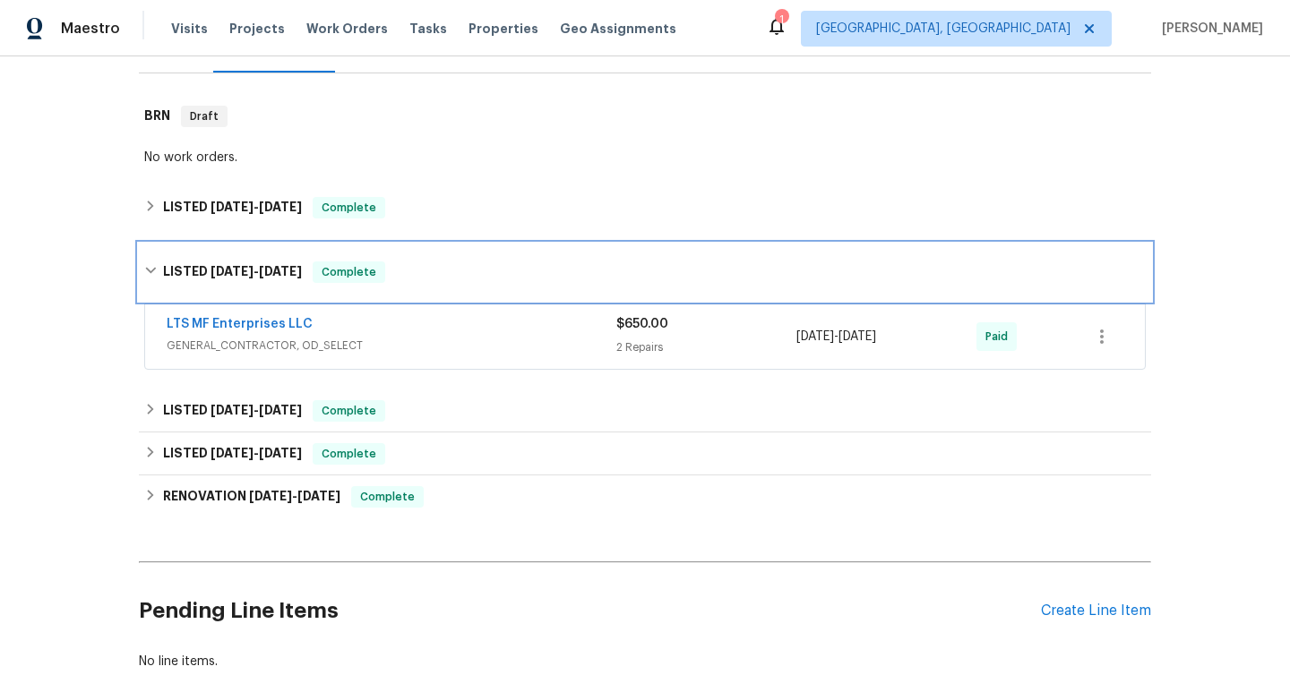
click at [437, 256] on div "LISTED [DATE] - [DATE] Complete" at bounding box center [645, 272] width 1012 height 57
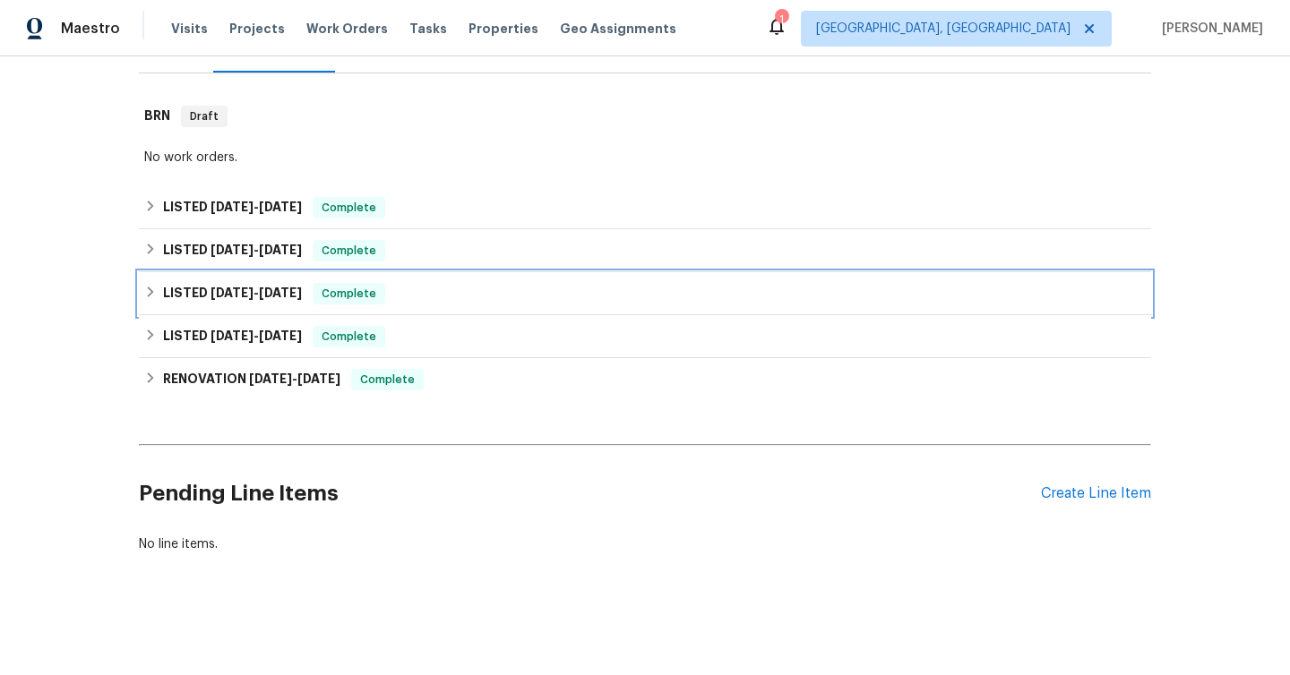
click at [414, 296] on div "LISTED [DATE] - [DATE] Complete" at bounding box center [644, 293] width 1001 height 21
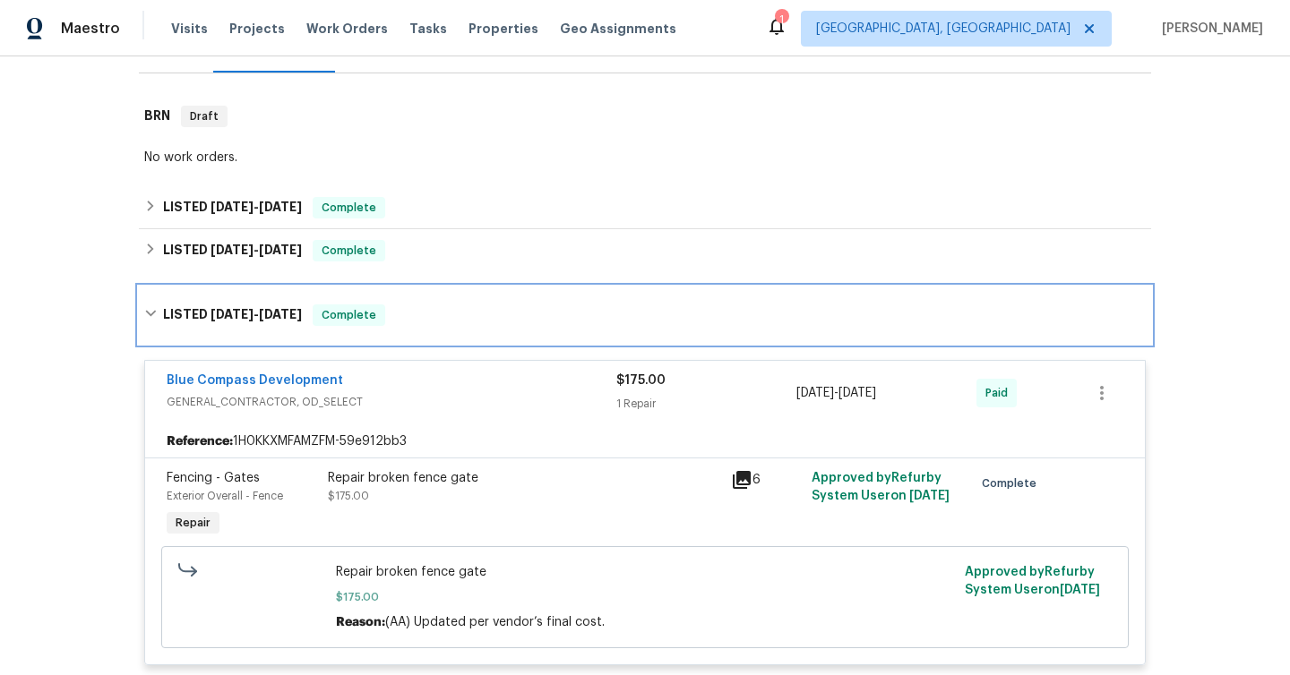
click at [414, 296] on div "LISTED [DATE] - [DATE] Complete" at bounding box center [645, 315] width 1012 height 57
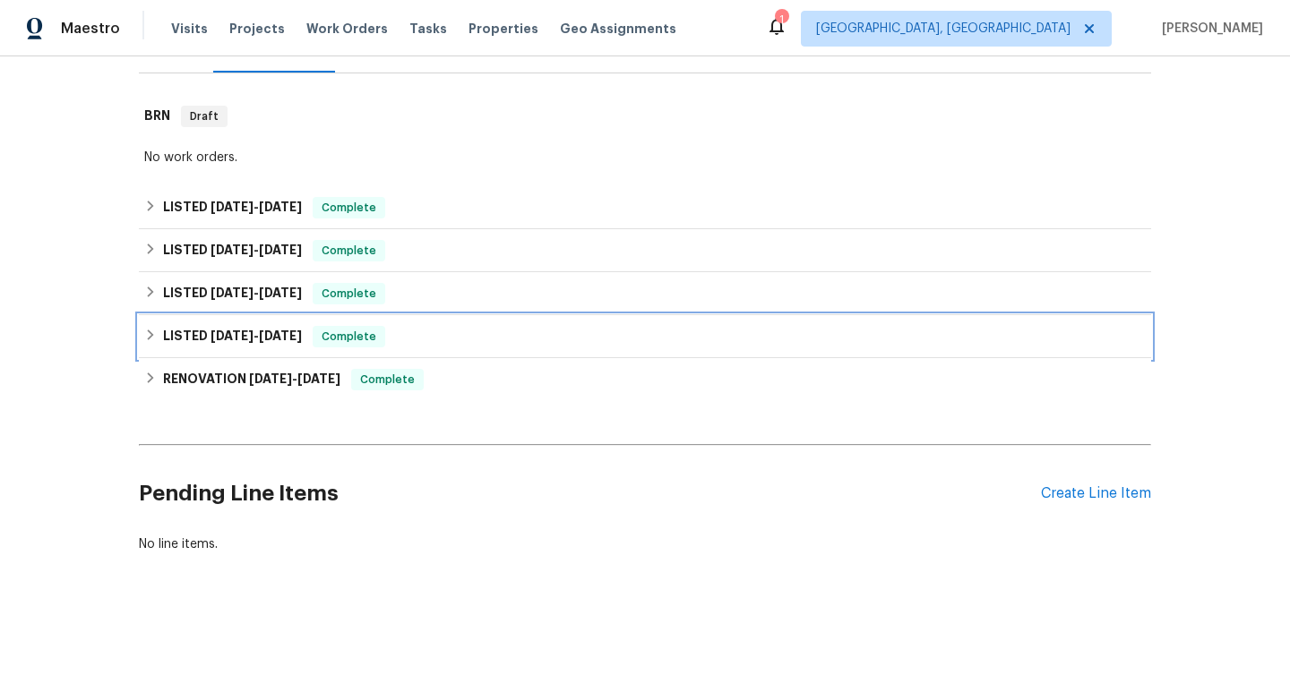
click at [400, 354] on div "LISTED [DATE] - [DATE] Complete" at bounding box center [645, 336] width 1012 height 43
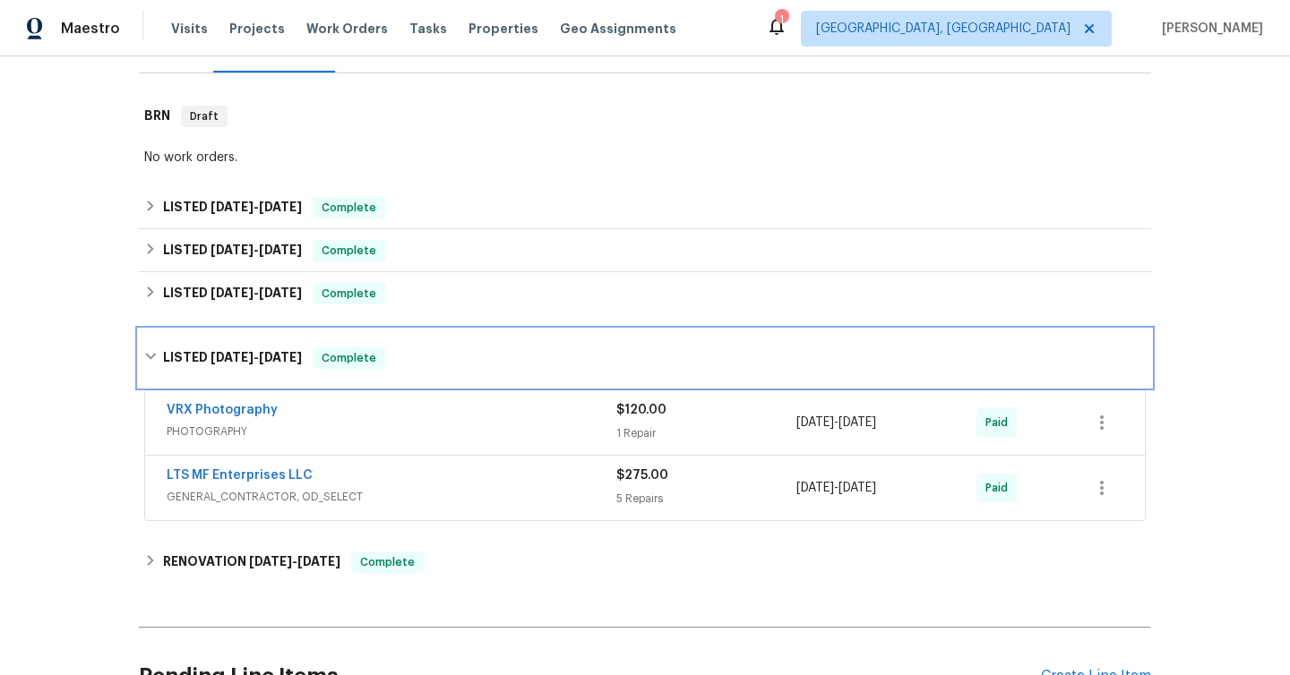
click at [400, 354] on div "LISTED [DATE] - [DATE] Complete" at bounding box center [644, 358] width 1001 height 21
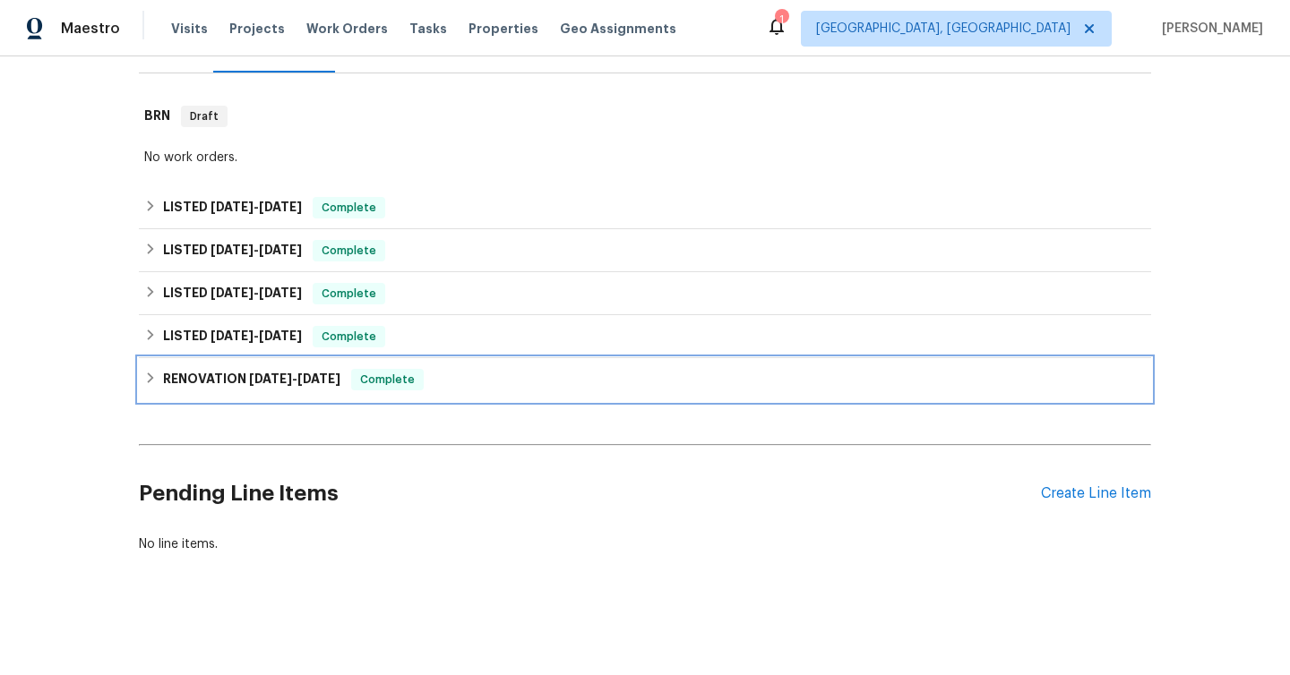
click at [462, 376] on div "RENOVATION [DATE] - [DATE] Complete" at bounding box center [644, 379] width 1001 height 21
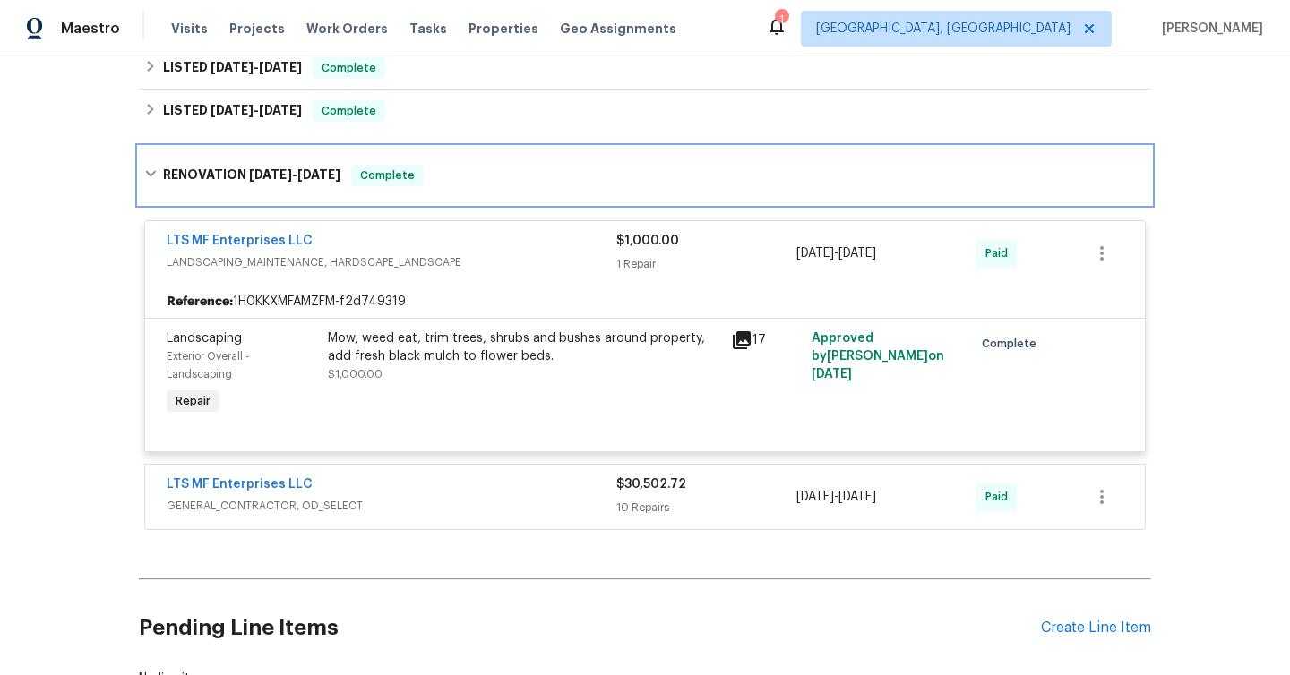
scroll to position [481, 0]
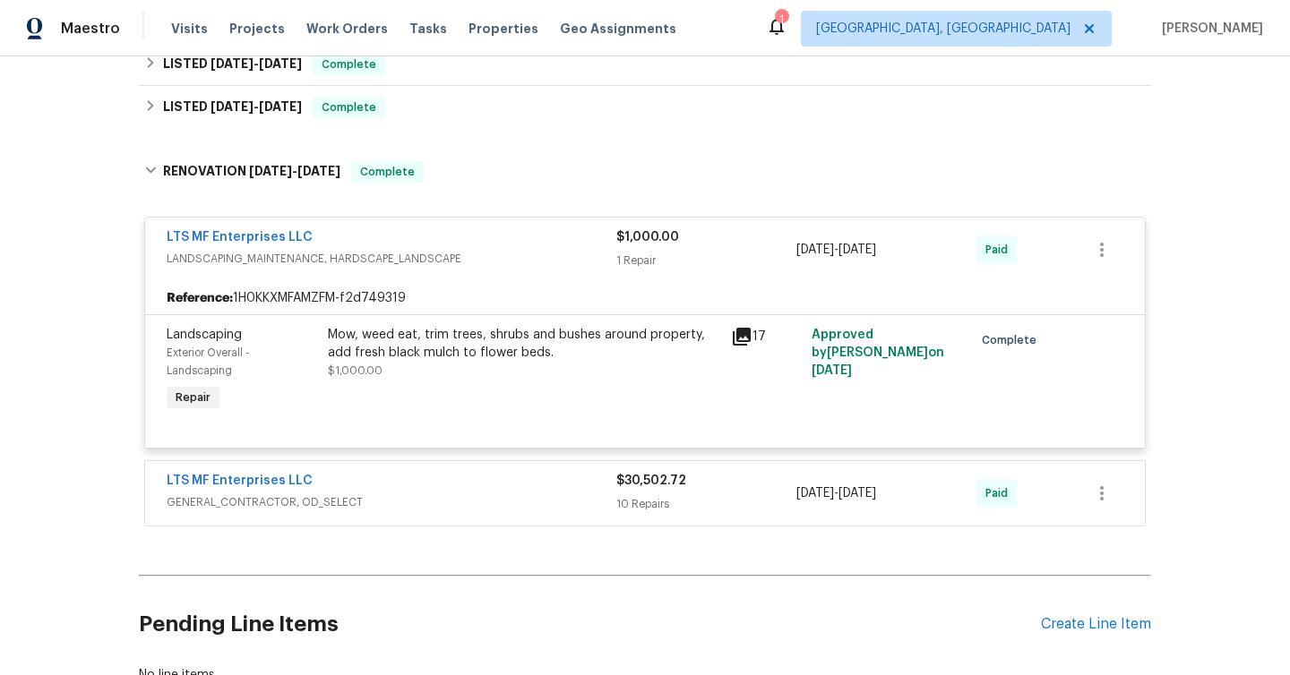
click at [433, 506] on span "GENERAL_CONTRACTOR, OD_SELECT" at bounding box center [392, 503] width 450 height 18
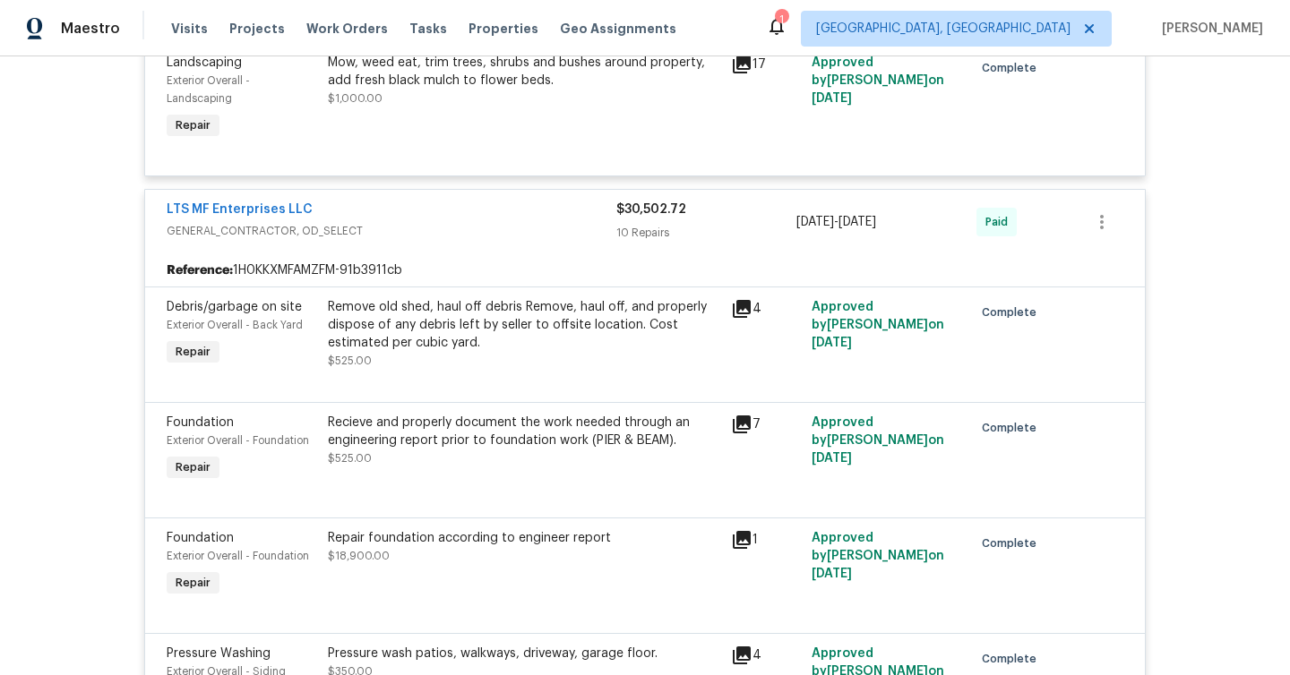
scroll to position [750, 0]
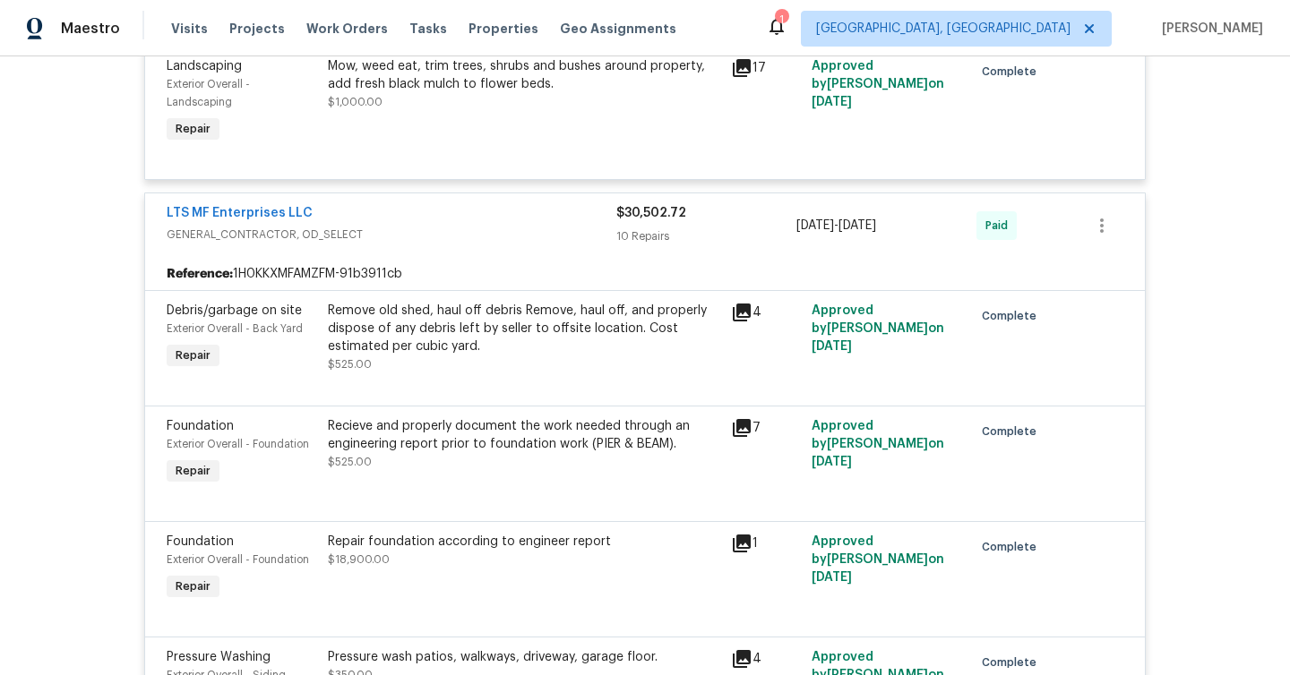
click at [508, 222] on div "LTS MF Enterprises LLC" at bounding box center [392, 214] width 450 height 21
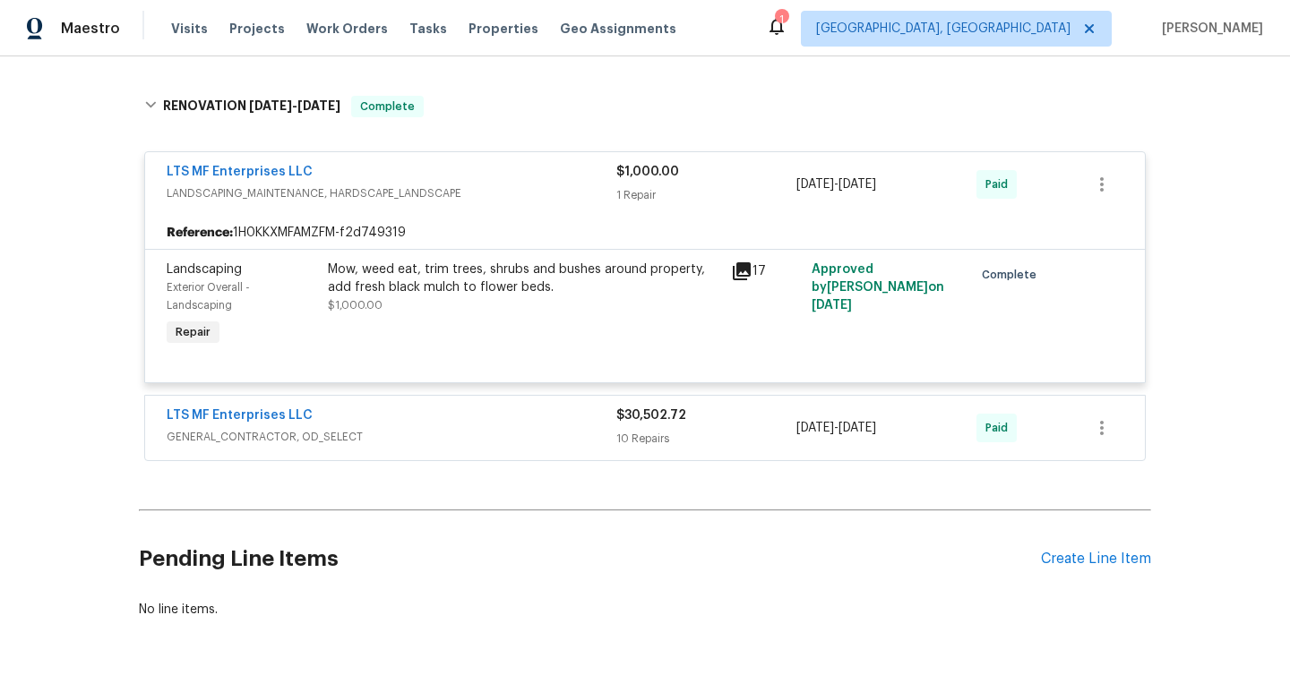
click at [411, 165] on div "LTS MF Enterprises LLC" at bounding box center [392, 173] width 450 height 21
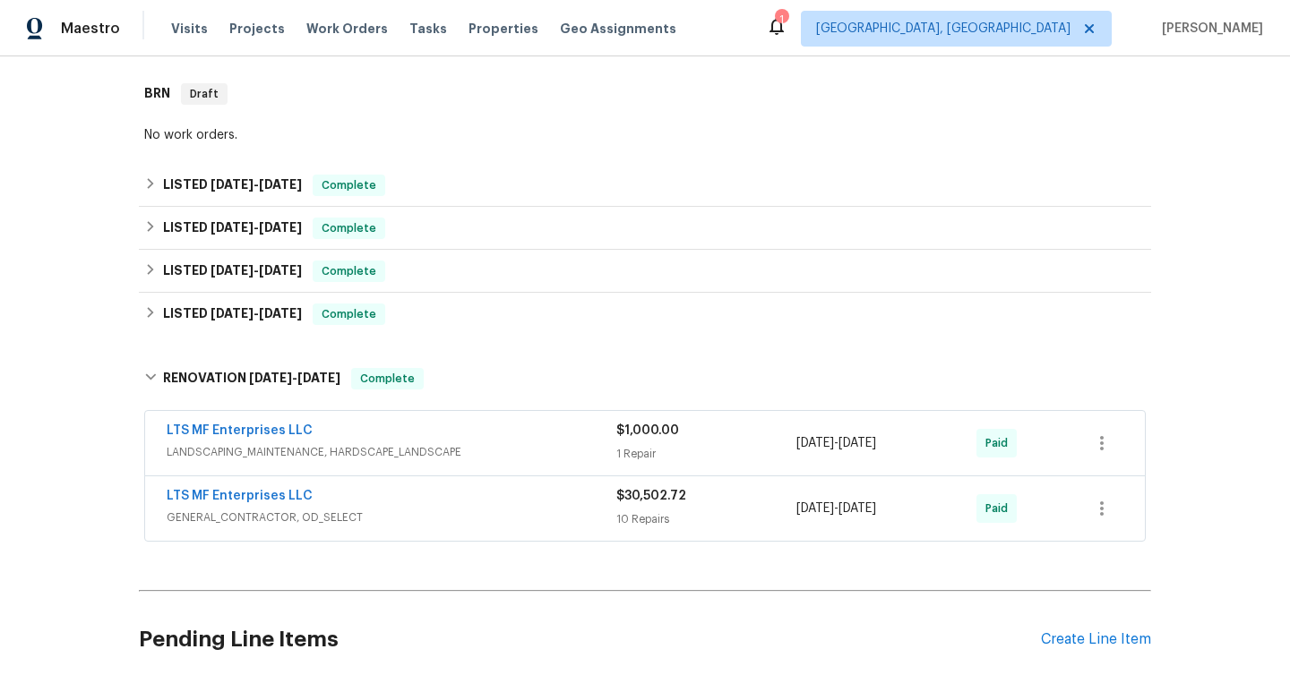
scroll to position [271, 0]
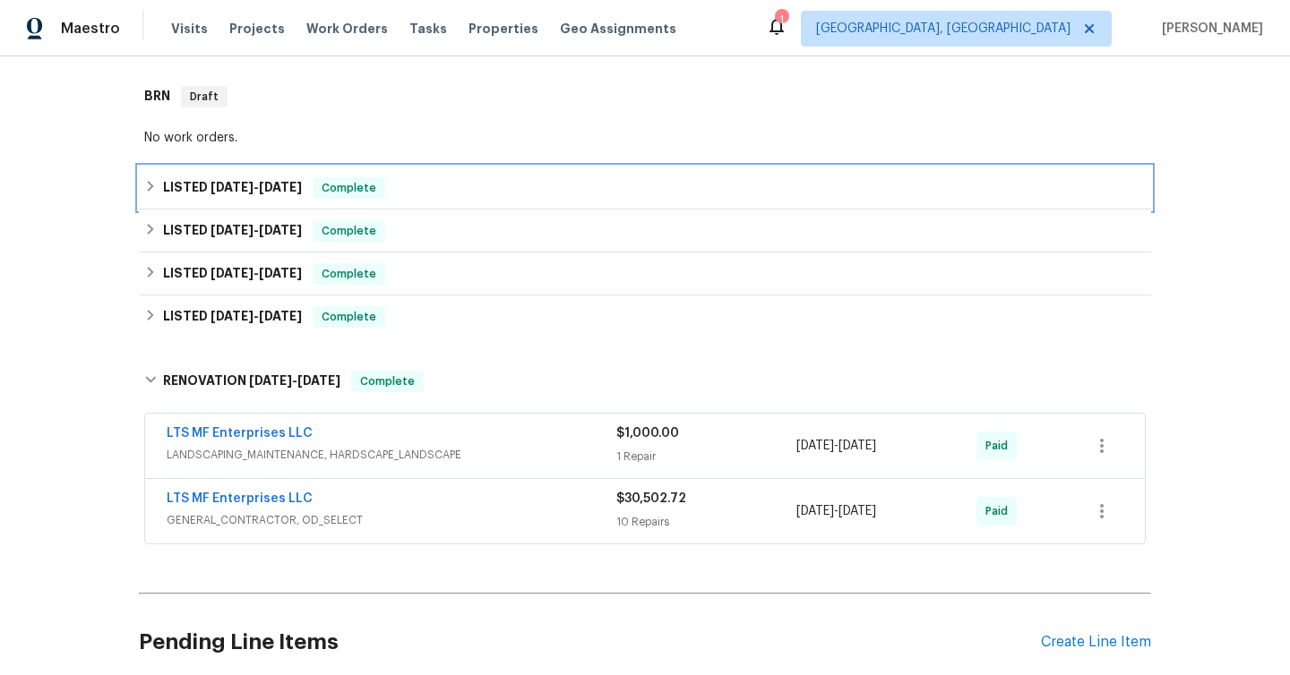
click at [150, 181] on icon at bounding box center [150, 186] width 13 height 13
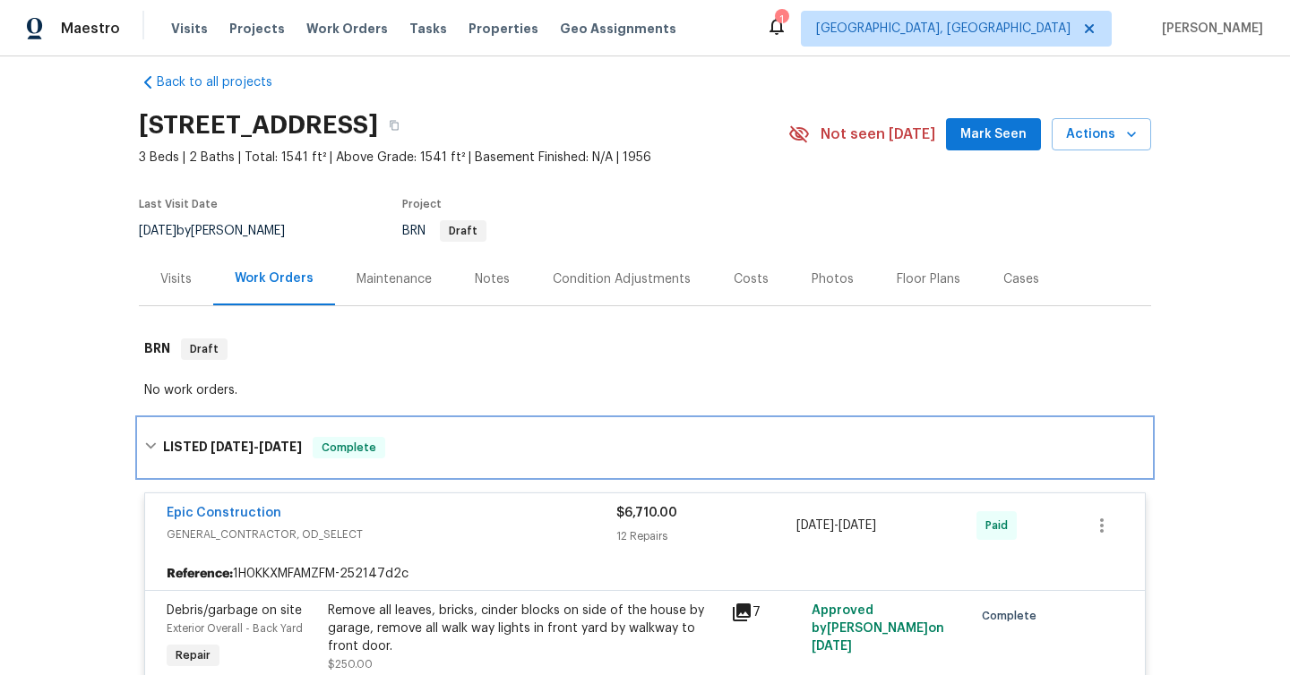
scroll to position [0, 0]
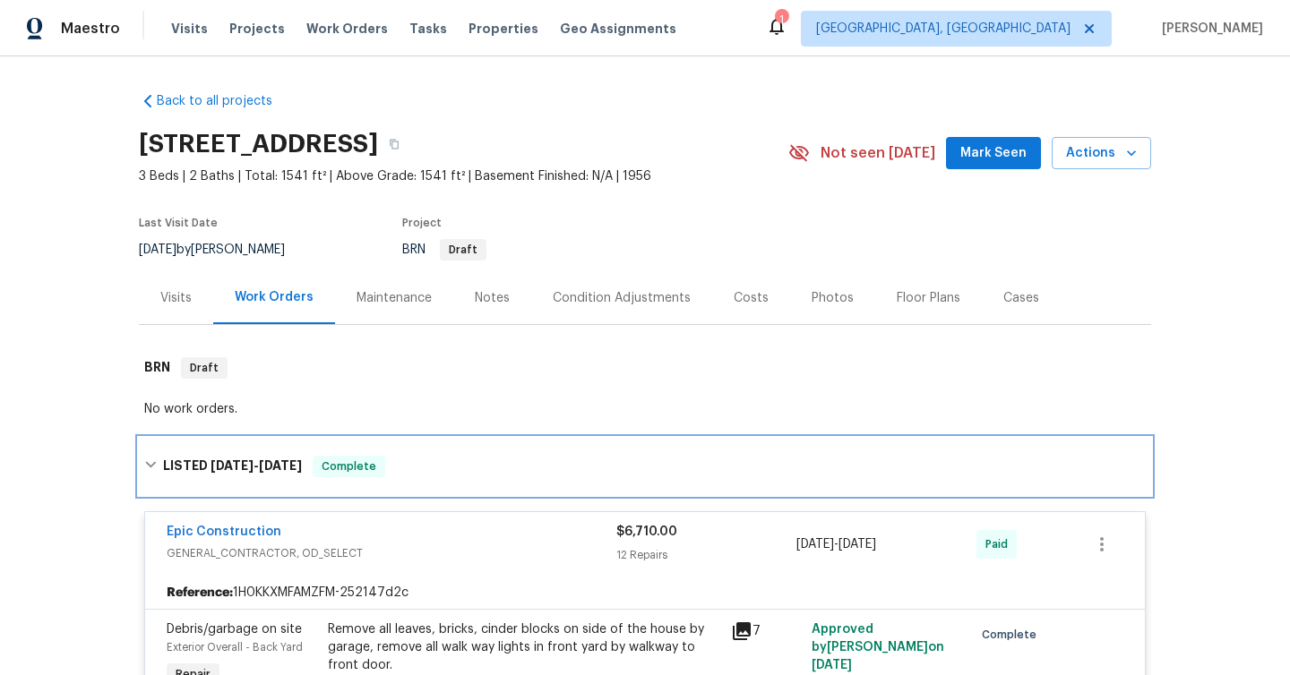
click at [156, 461] on icon at bounding box center [150, 465] width 13 height 13
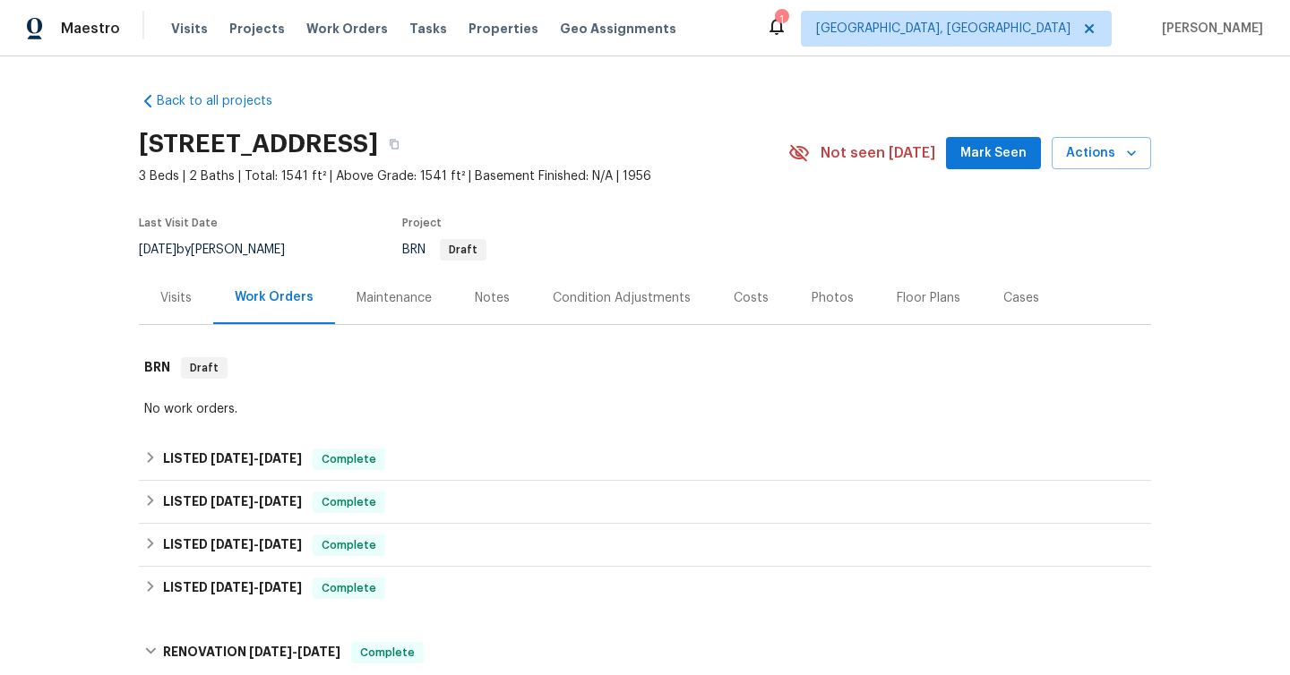
click at [168, 295] on div "Visits" at bounding box center [175, 298] width 31 height 18
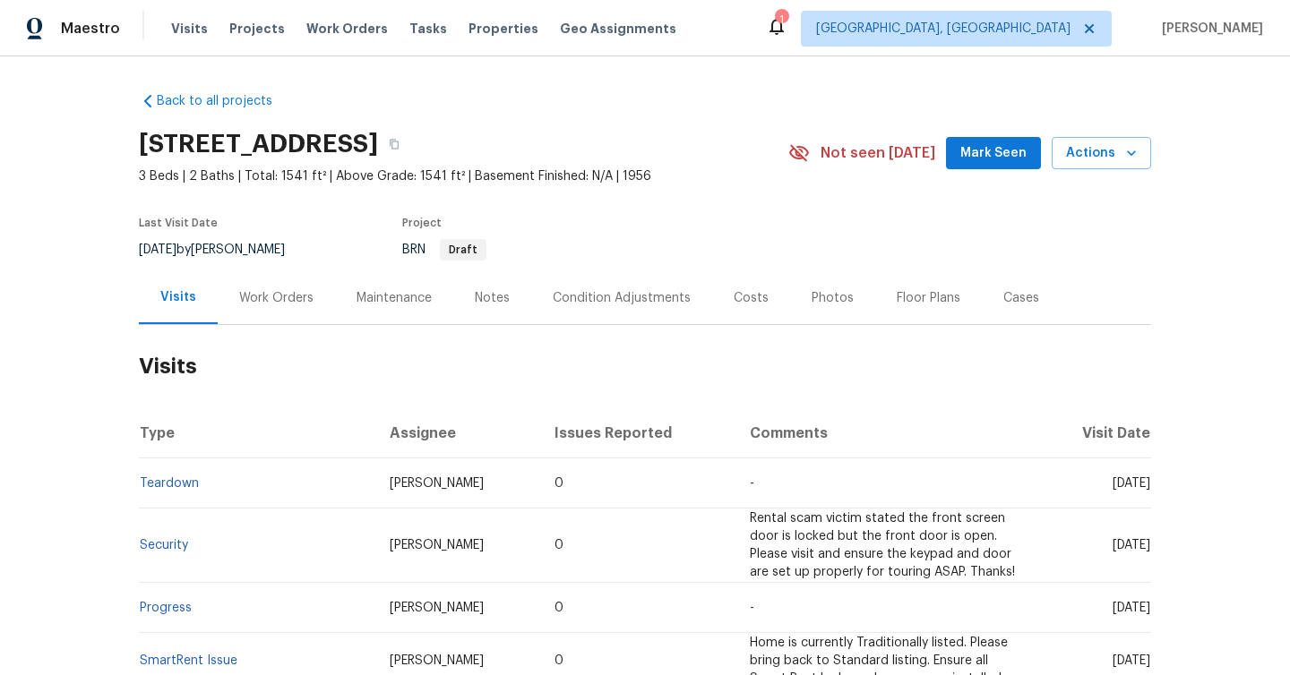
click at [294, 299] on div "Work Orders" at bounding box center [276, 298] width 74 height 18
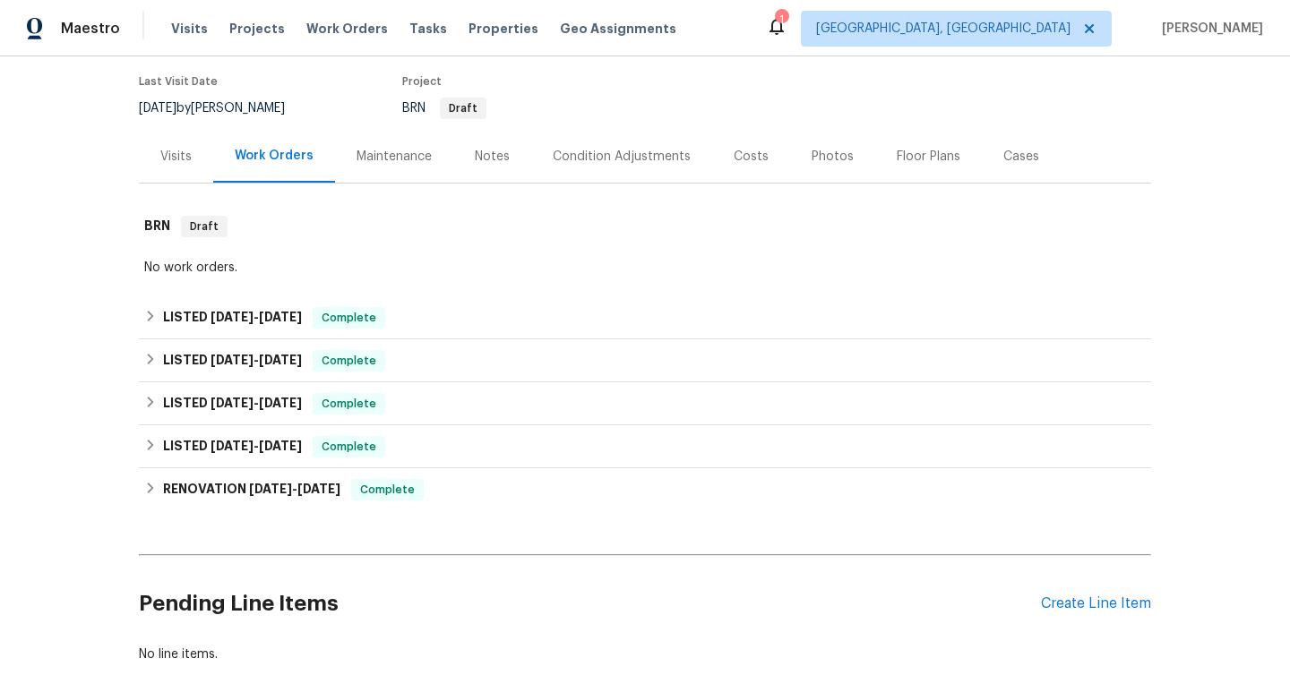
scroll to position [142, 0]
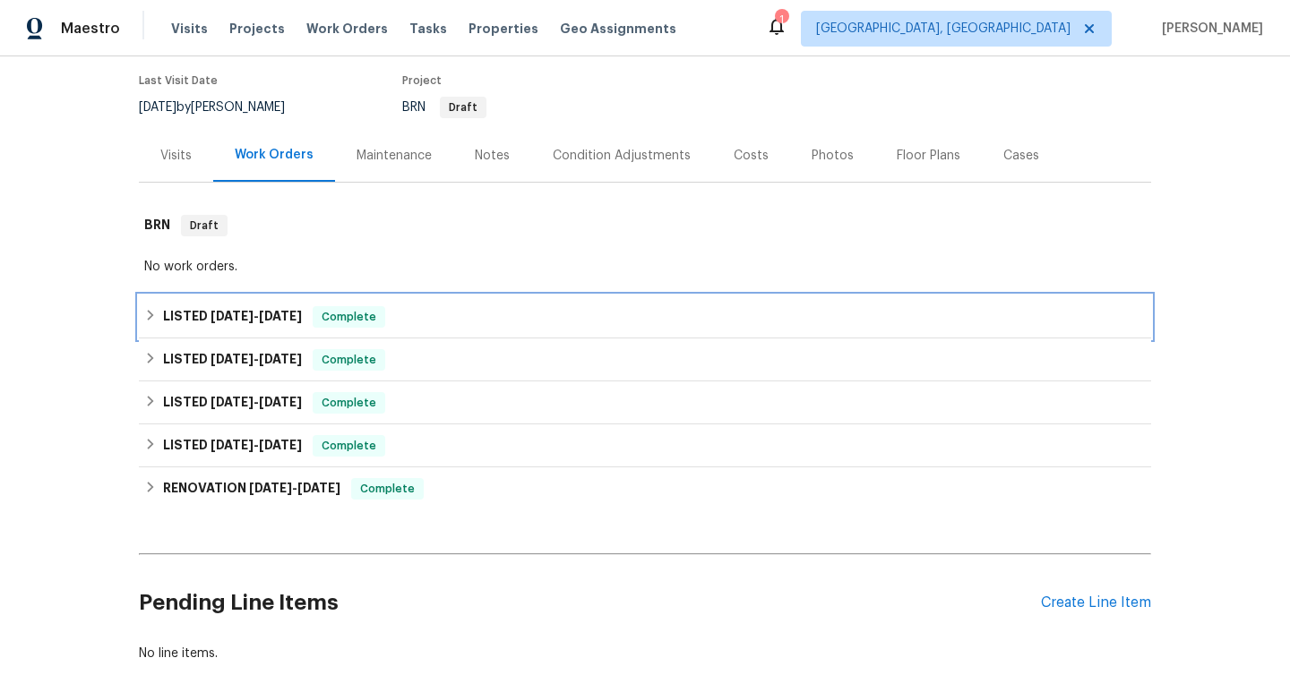
click at [262, 319] on span "[DATE] - [DATE]" at bounding box center [255, 316] width 91 height 13
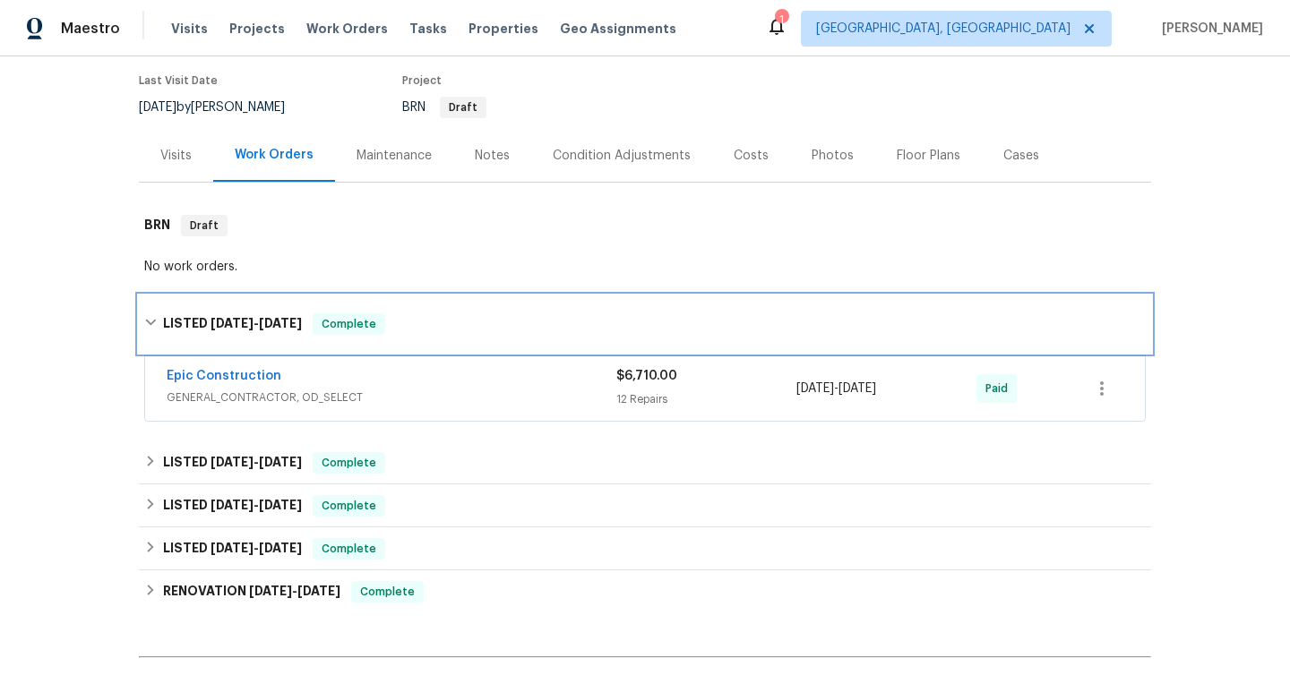
click at [263, 322] on span "[DATE] - [DATE]" at bounding box center [255, 323] width 91 height 13
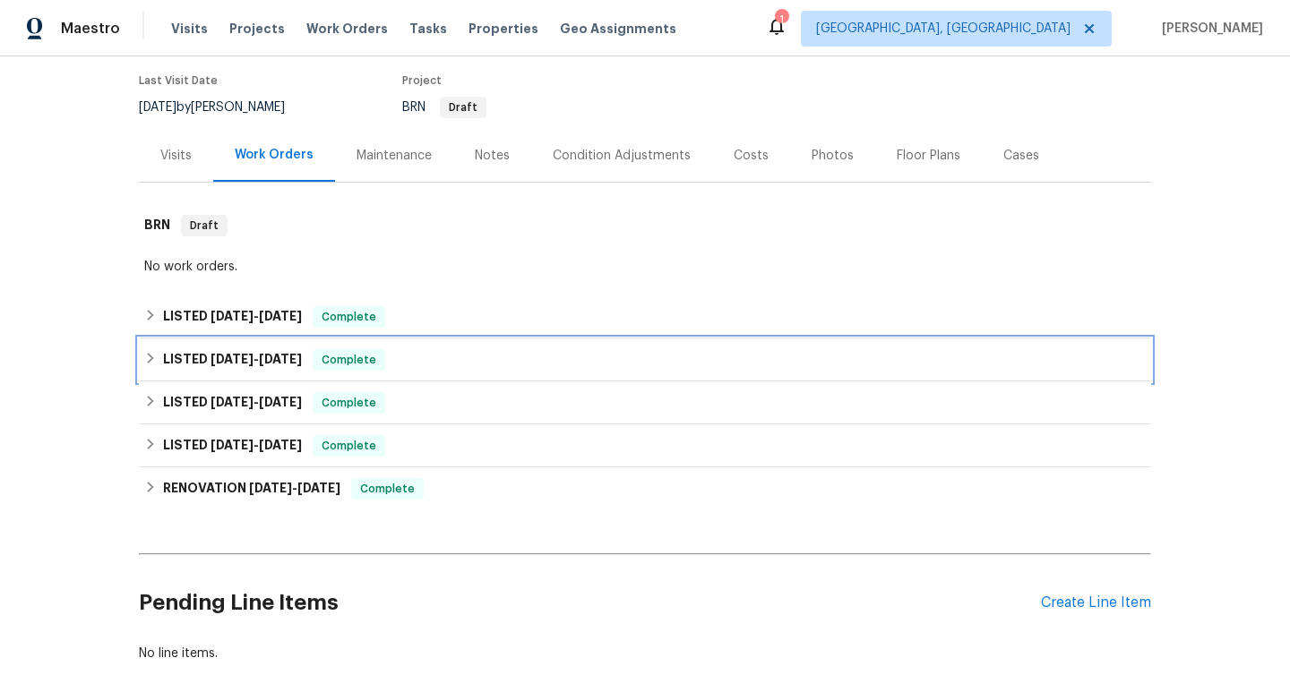
click at [235, 362] on span "[DATE]" at bounding box center [231, 359] width 43 height 13
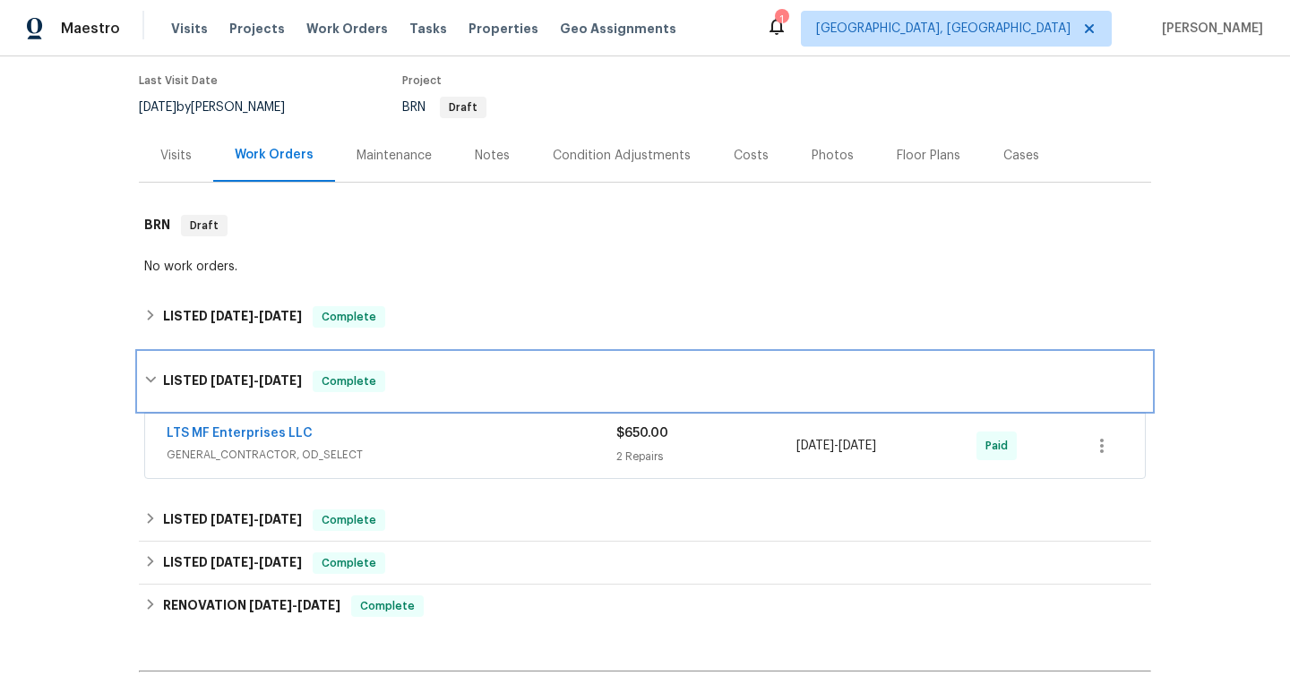
click at [227, 380] on span "[DATE]" at bounding box center [231, 380] width 43 height 13
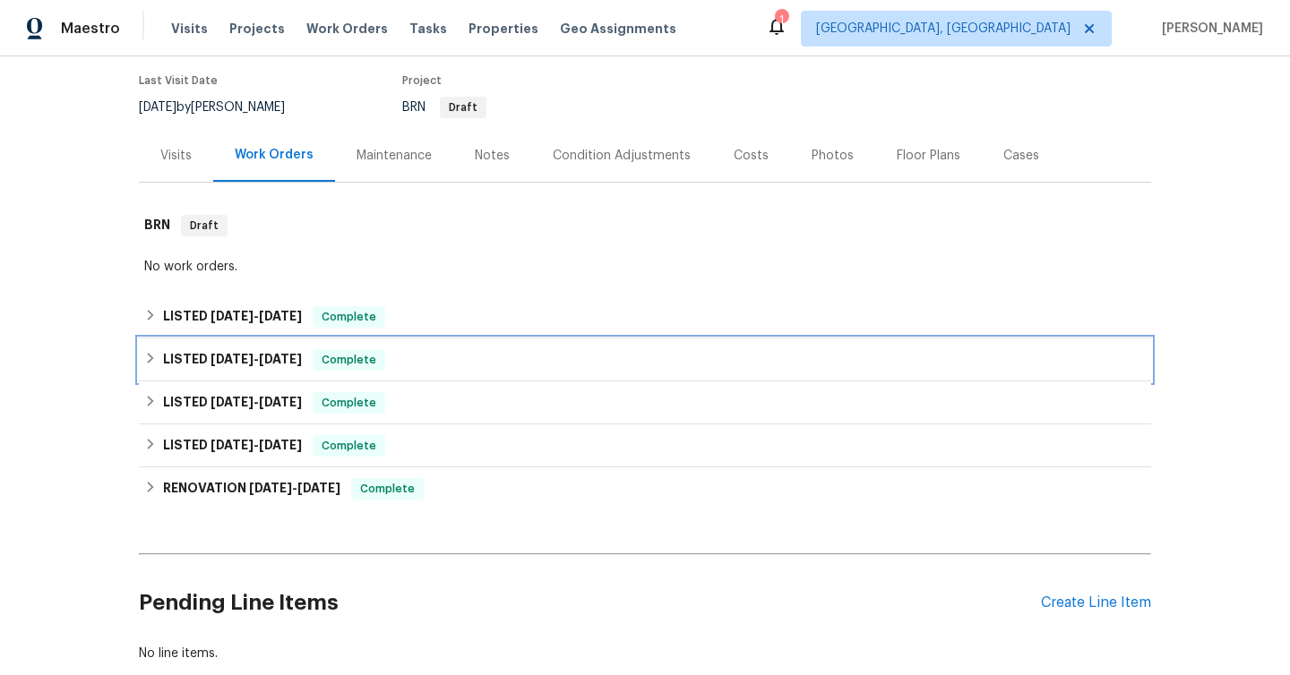
click at [235, 364] on span "[DATE]" at bounding box center [231, 359] width 43 height 13
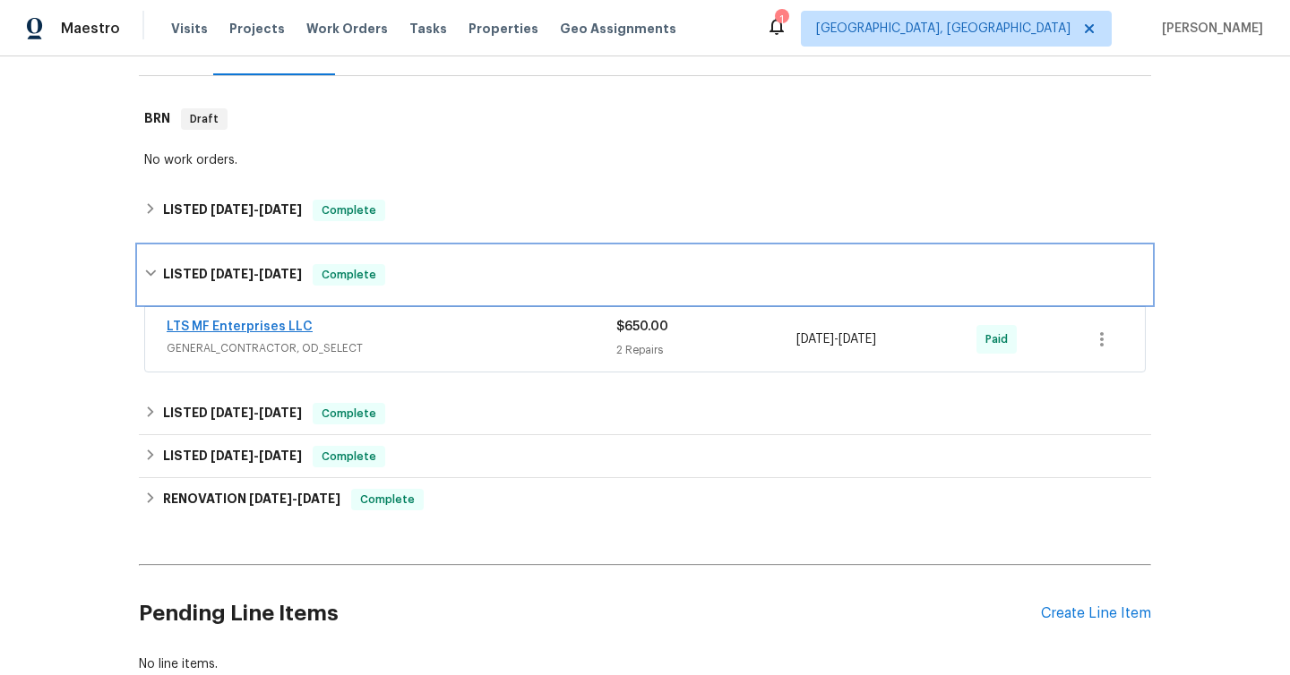
scroll to position [261, 0]
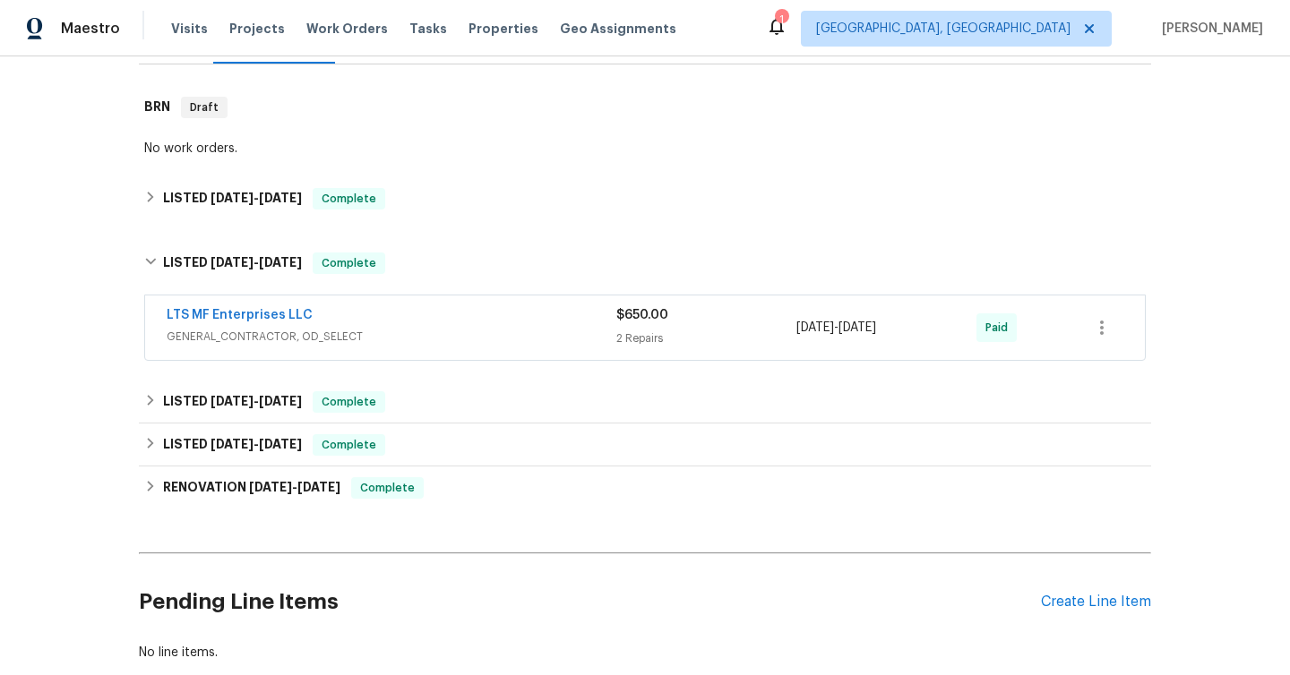
click at [486, 332] on span "GENERAL_CONTRACTOR, OD_SELECT" at bounding box center [392, 337] width 450 height 18
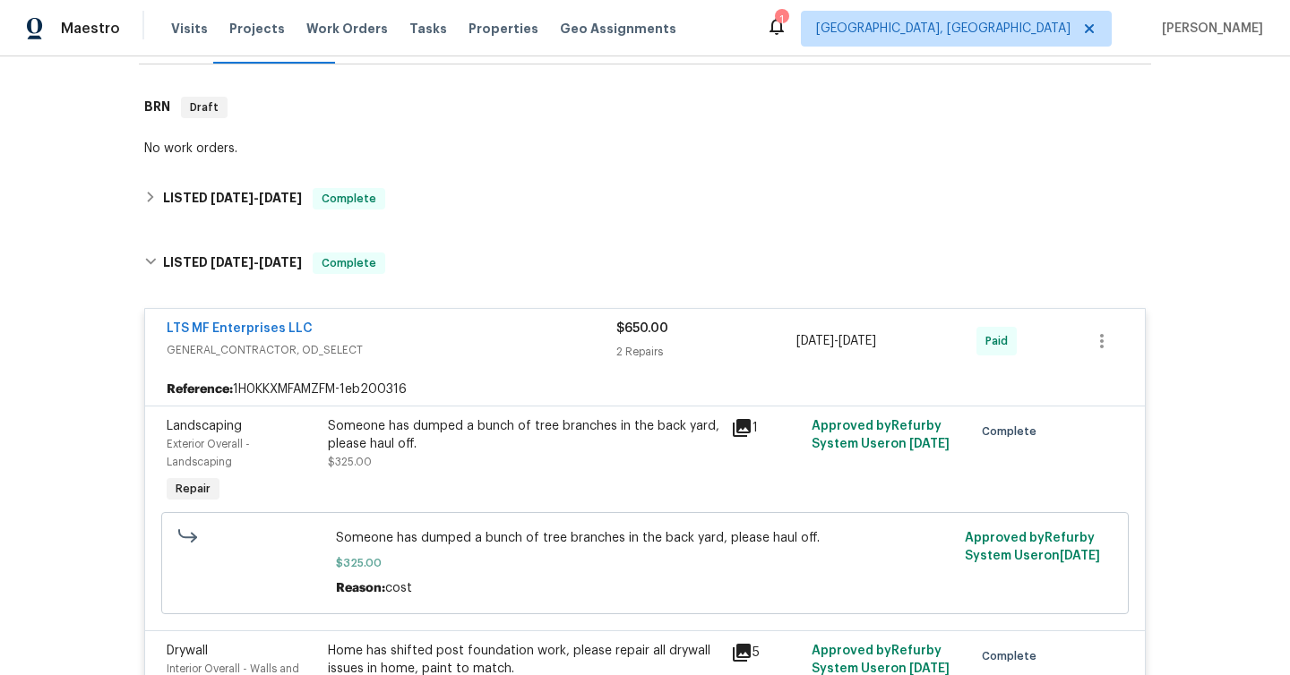
click at [457, 368] on div "LTS MF Enterprises LLC GENERAL_CONTRACTOR, OD_SELECT $650.00 2 Repairs [DATE] -…" at bounding box center [645, 341] width 1000 height 64
click at [423, 314] on div "LTS MF Enterprises LLC GENERAL_CONTRACTOR, OD_SELECT $650.00 2 Repairs [DATE] -…" at bounding box center [645, 341] width 1000 height 64
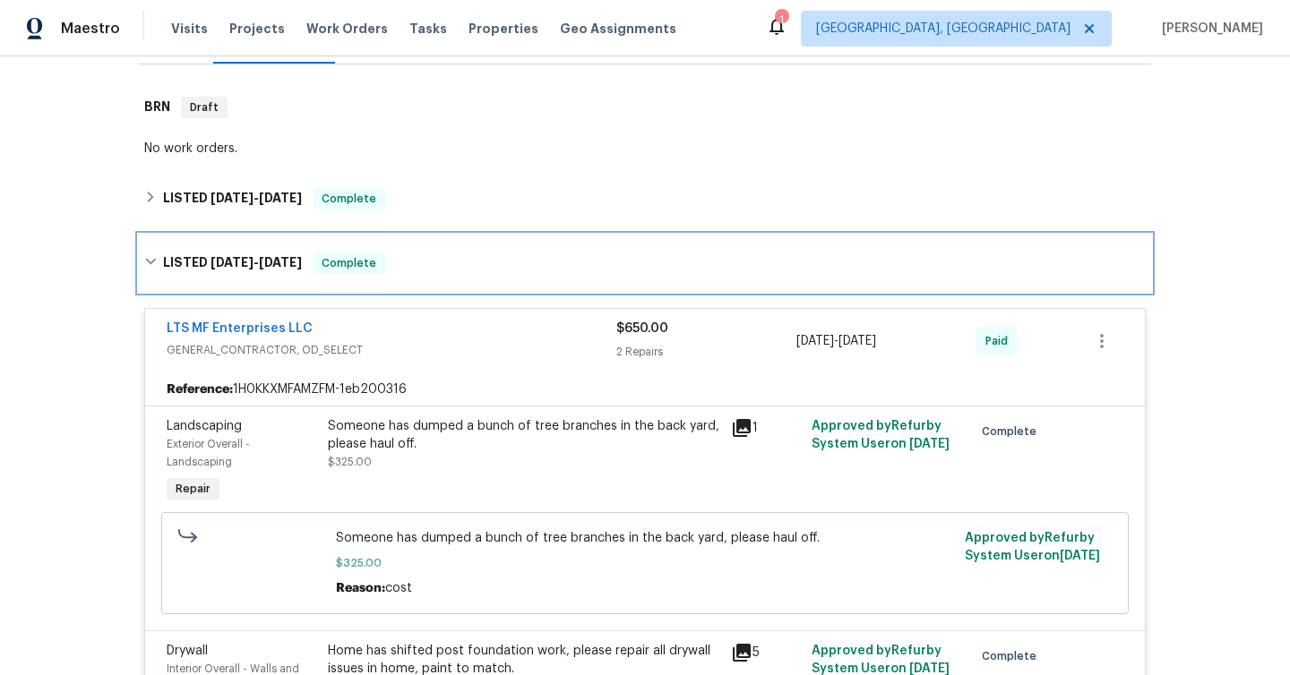
click at [426, 284] on div "LISTED [DATE] - [DATE] Complete" at bounding box center [645, 263] width 1012 height 57
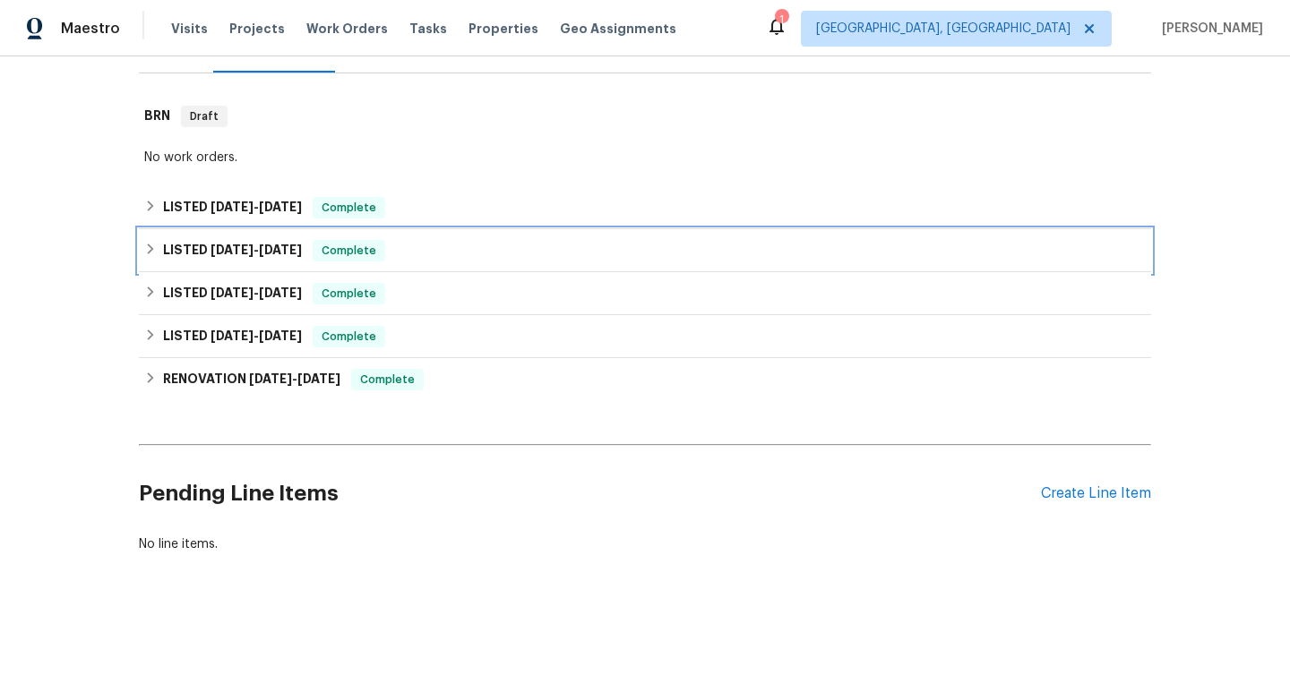
scroll to position [252, 0]
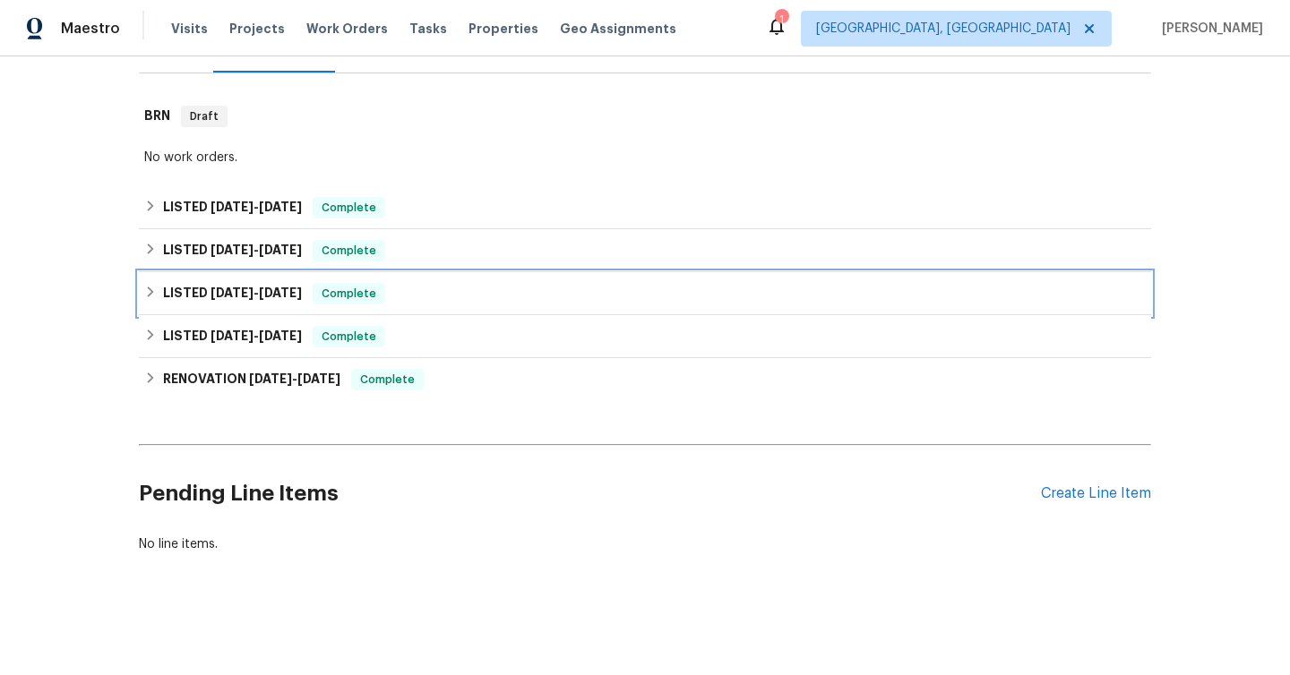
click at [246, 301] on h6 "LISTED [DATE] - [DATE]" at bounding box center [232, 293] width 139 height 21
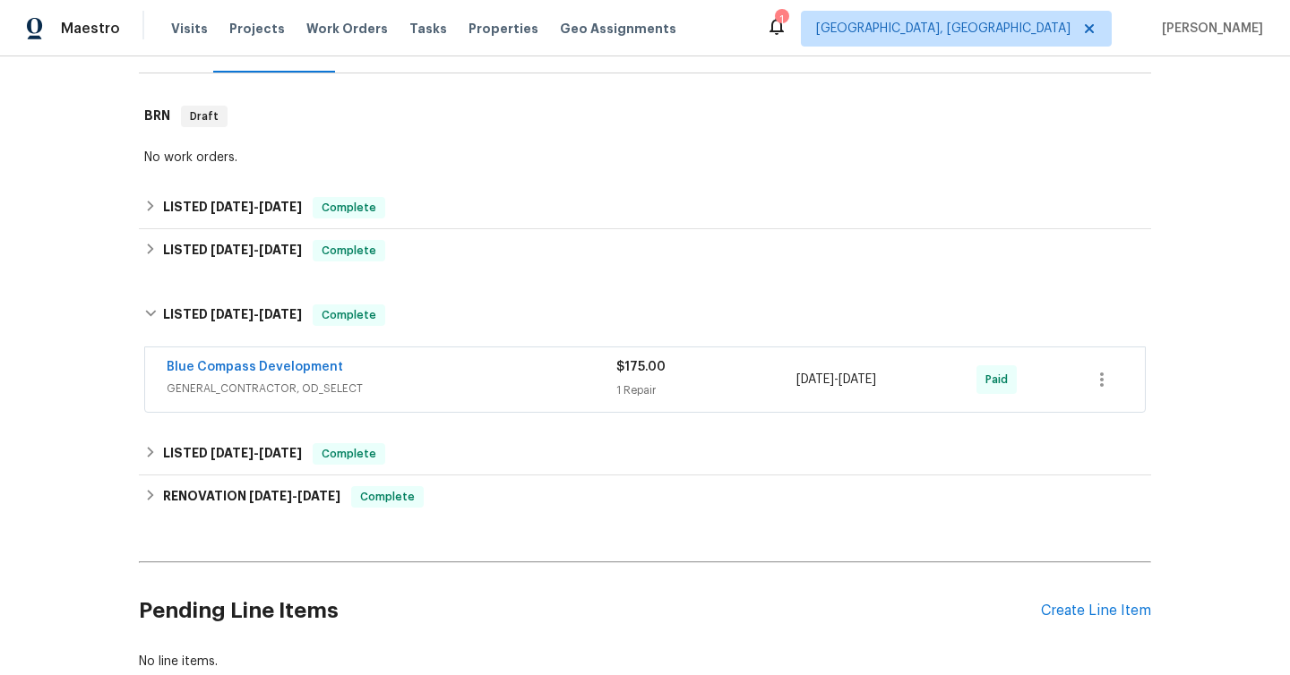
click at [409, 382] on span "GENERAL_CONTRACTOR, OD_SELECT" at bounding box center [392, 389] width 450 height 18
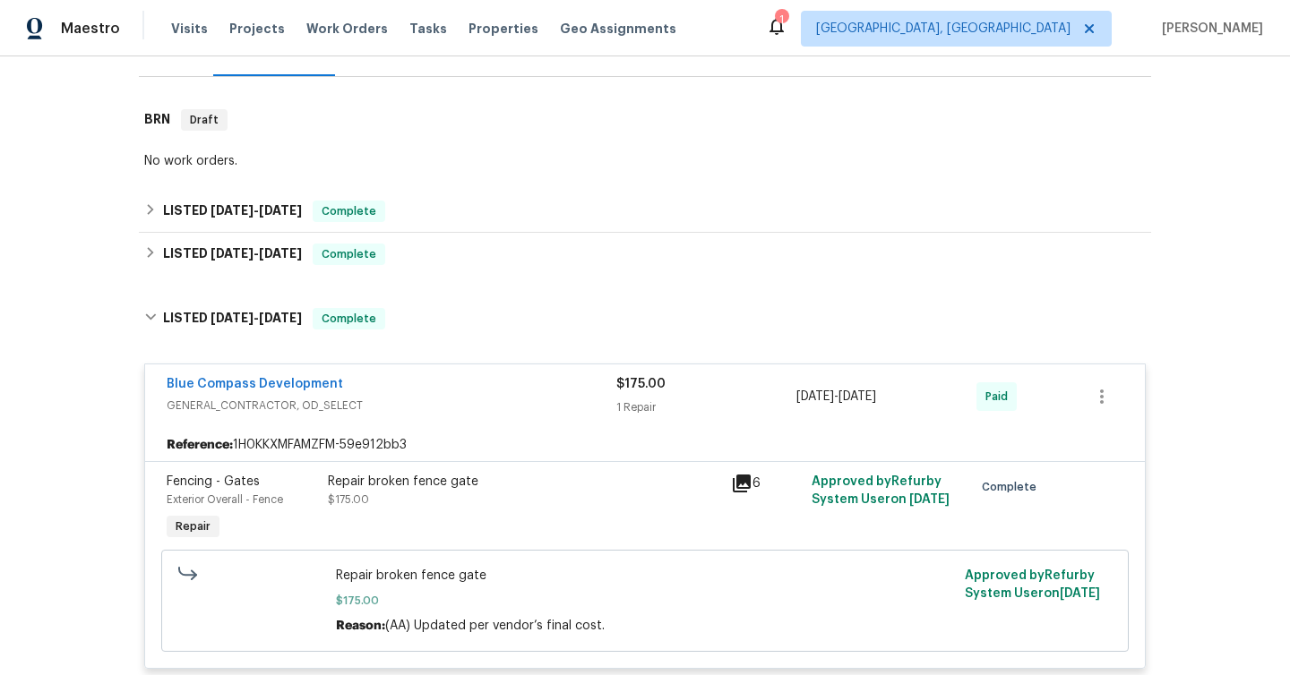
scroll to position [236, 0]
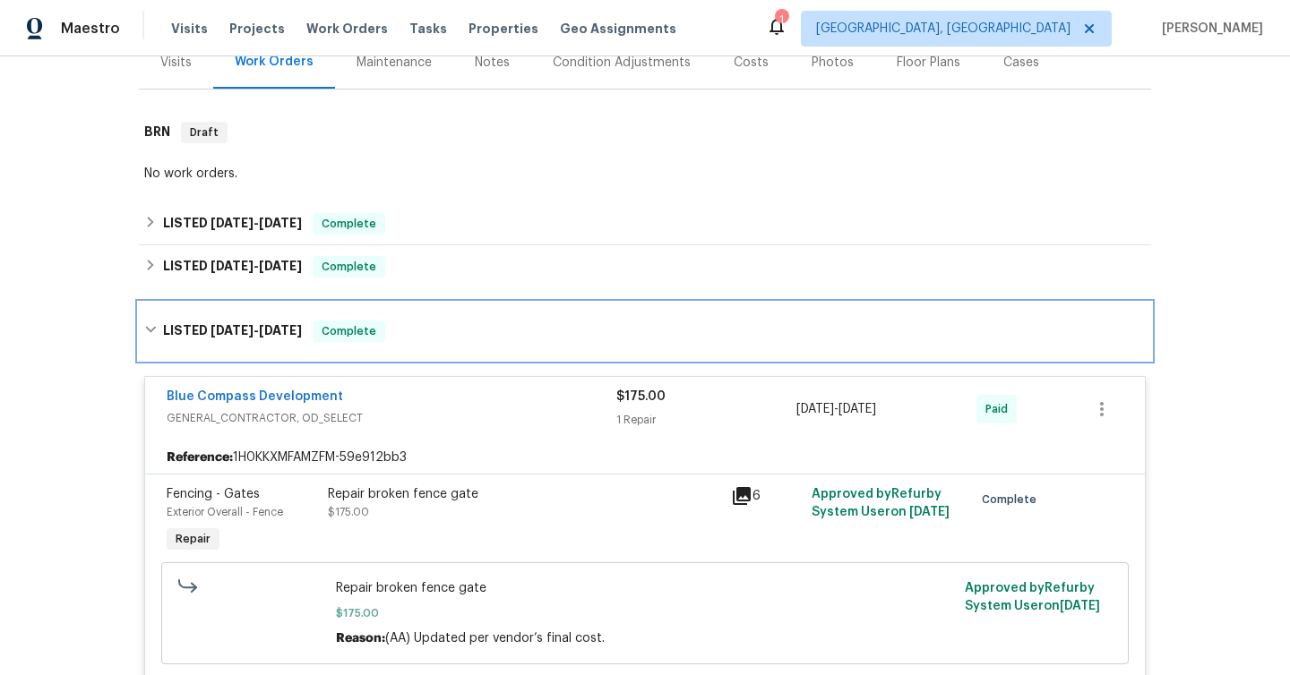
click at [418, 356] on div "LISTED [DATE] - [DATE] Complete" at bounding box center [645, 331] width 1012 height 57
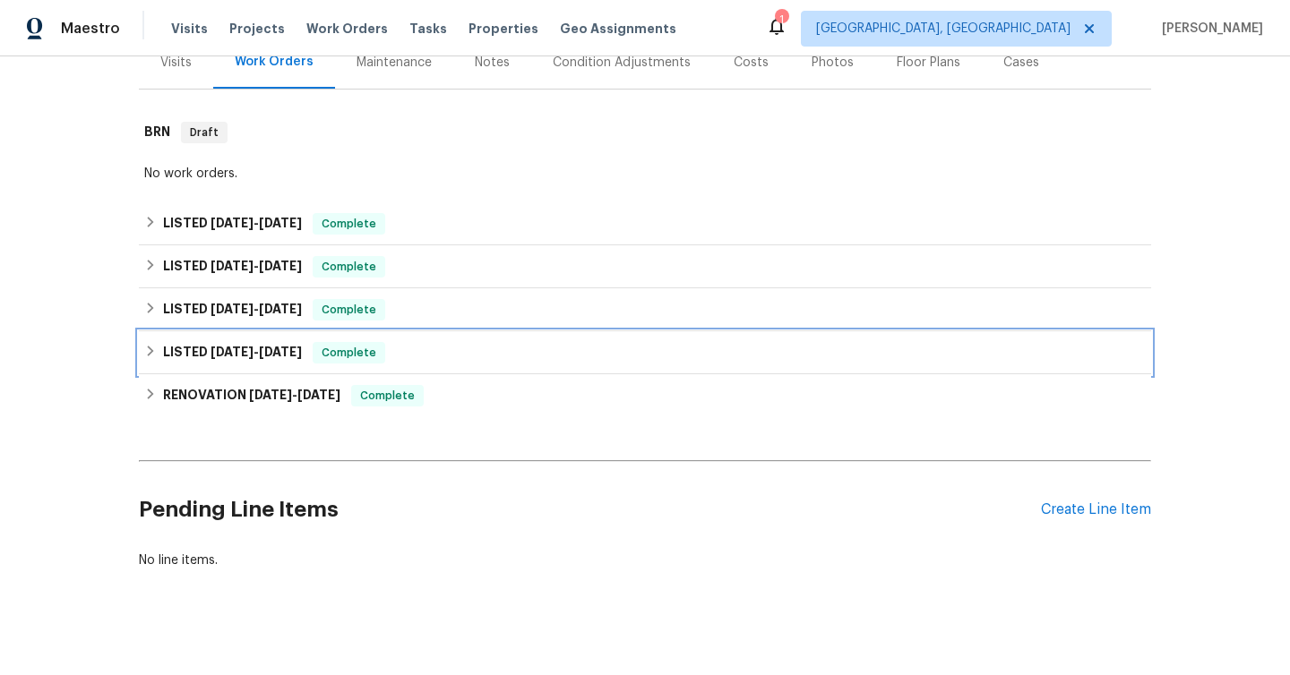
click at [238, 354] on span "[DATE]" at bounding box center [231, 352] width 43 height 13
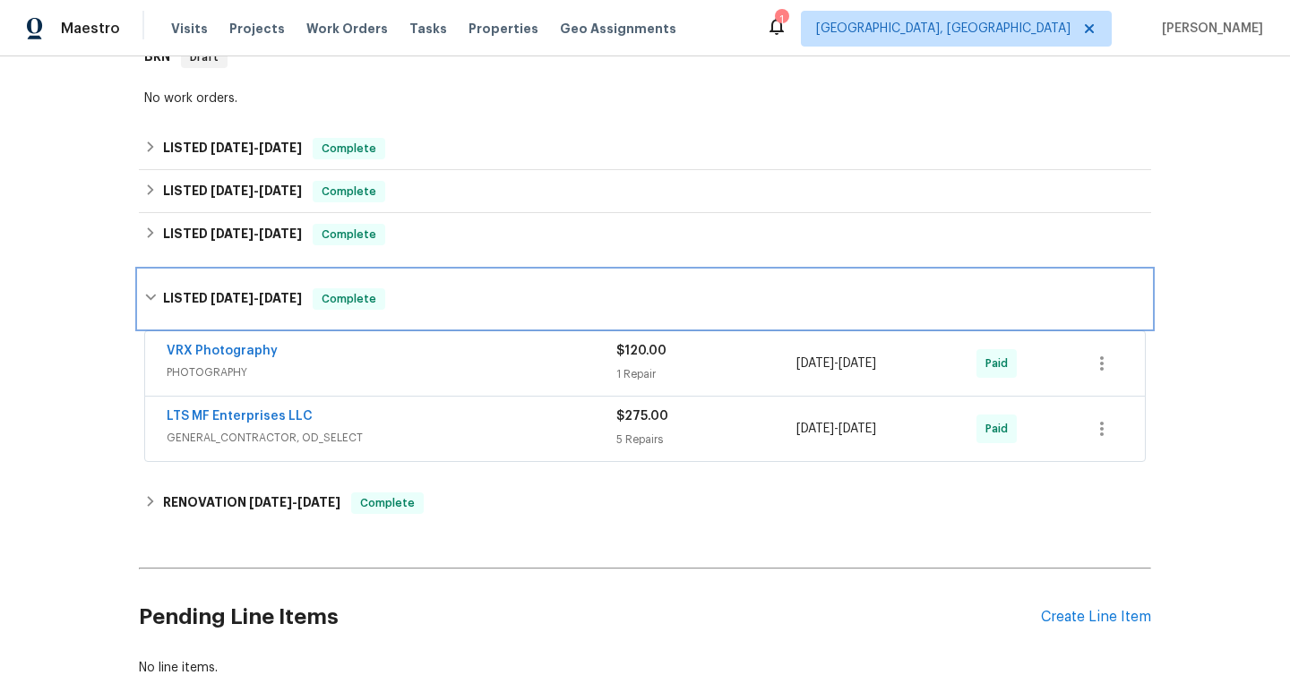
scroll to position [310, 0]
click at [284, 298] on span "[DATE]" at bounding box center [280, 299] width 43 height 13
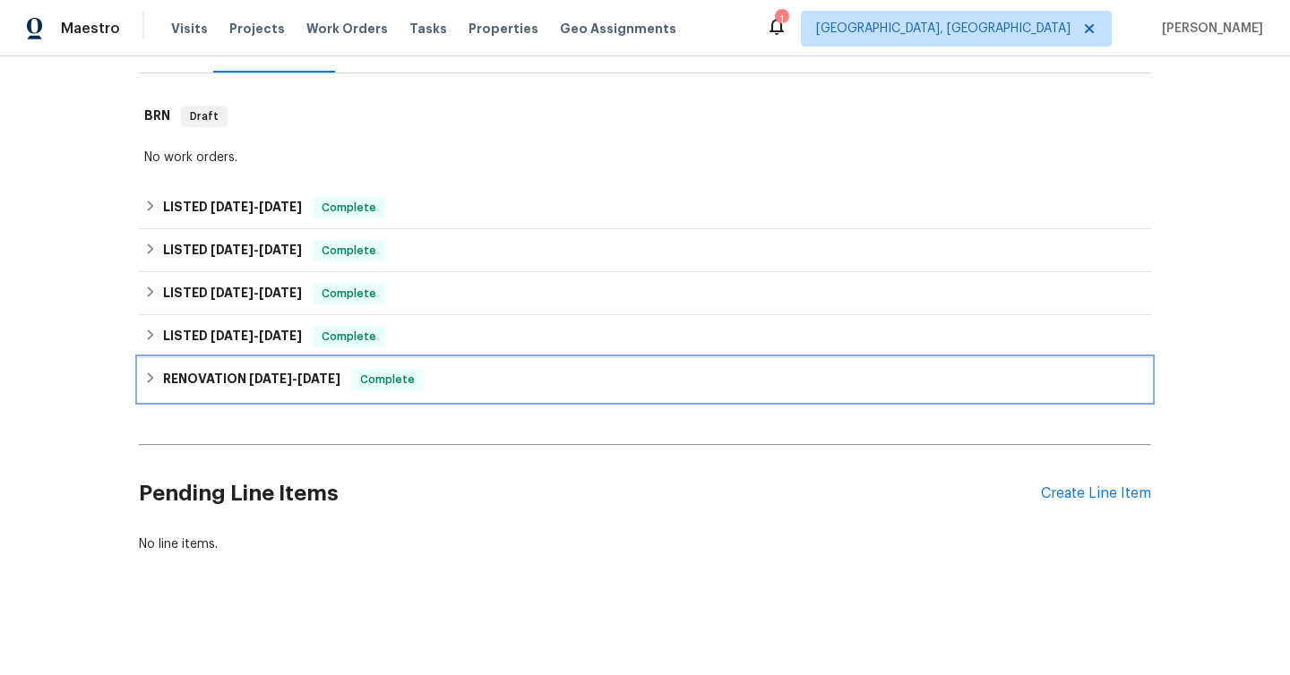
click at [244, 380] on h6 "RENOVATION [DATE] - [DATE]" at bounding box center [251, 379] width 177 height 21
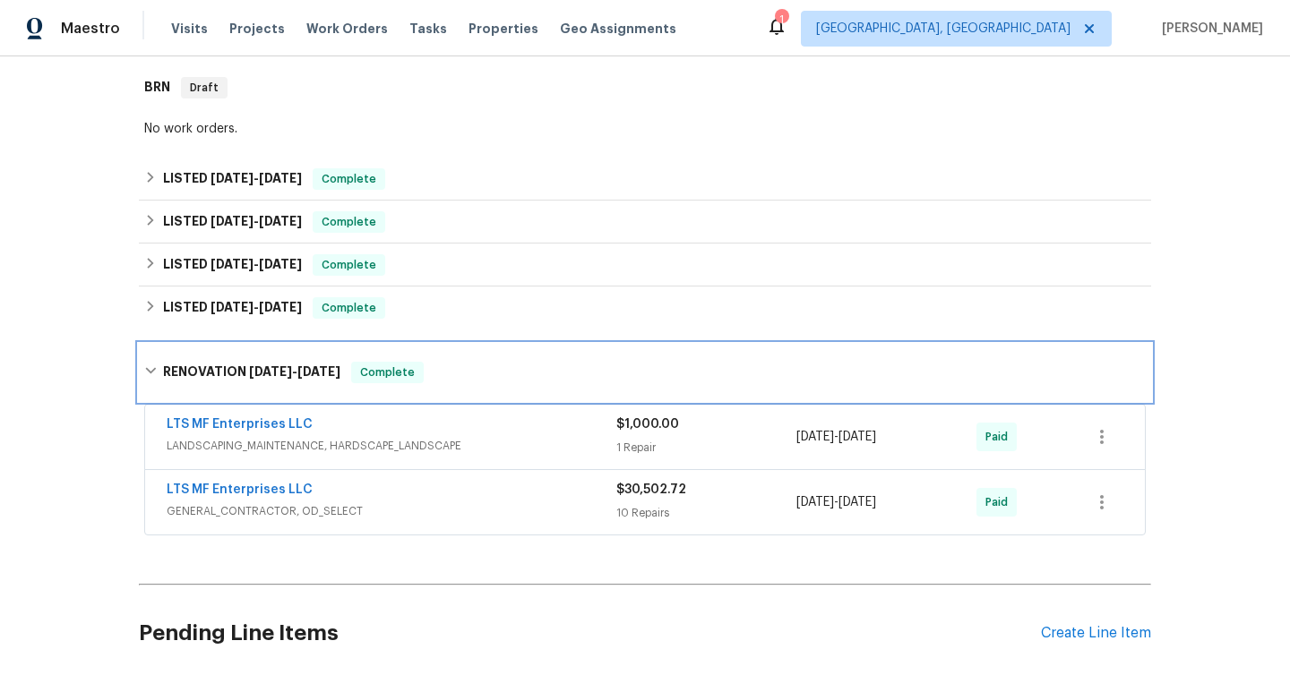
scroll to position [268, 0]
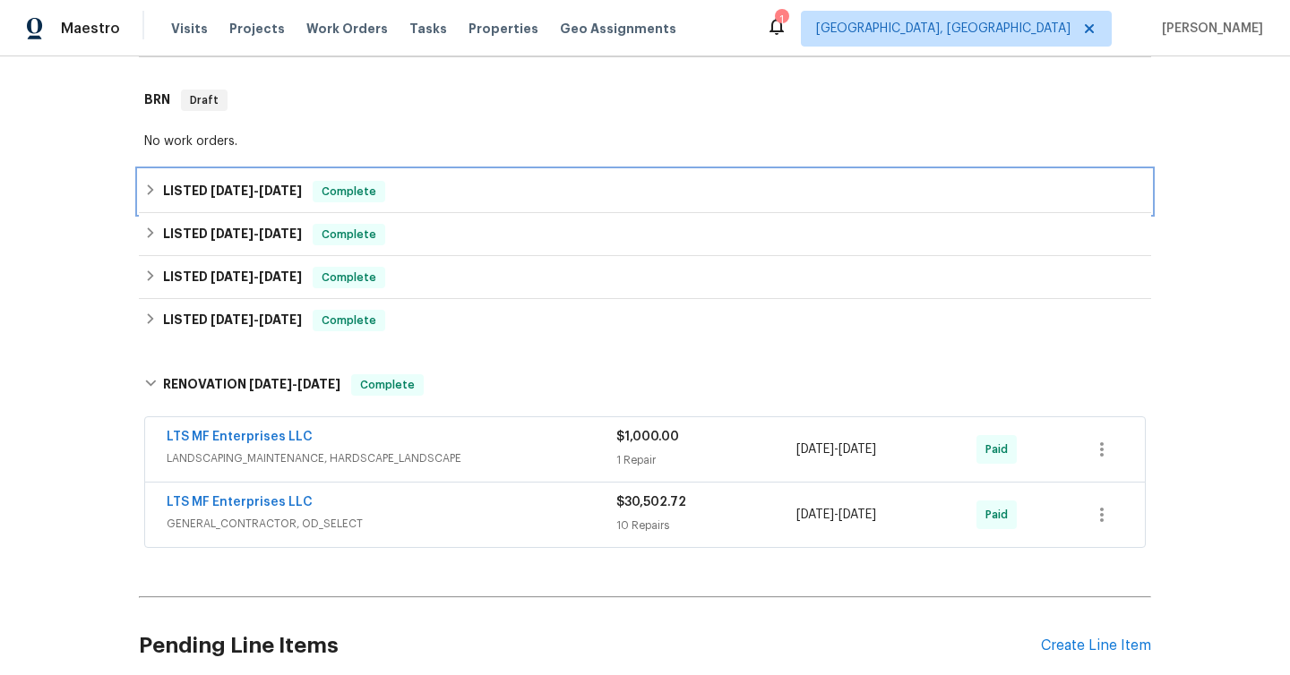
click at [296, 194] on span "[DATE]" at bounding box center [280, 191] width 43 height 13
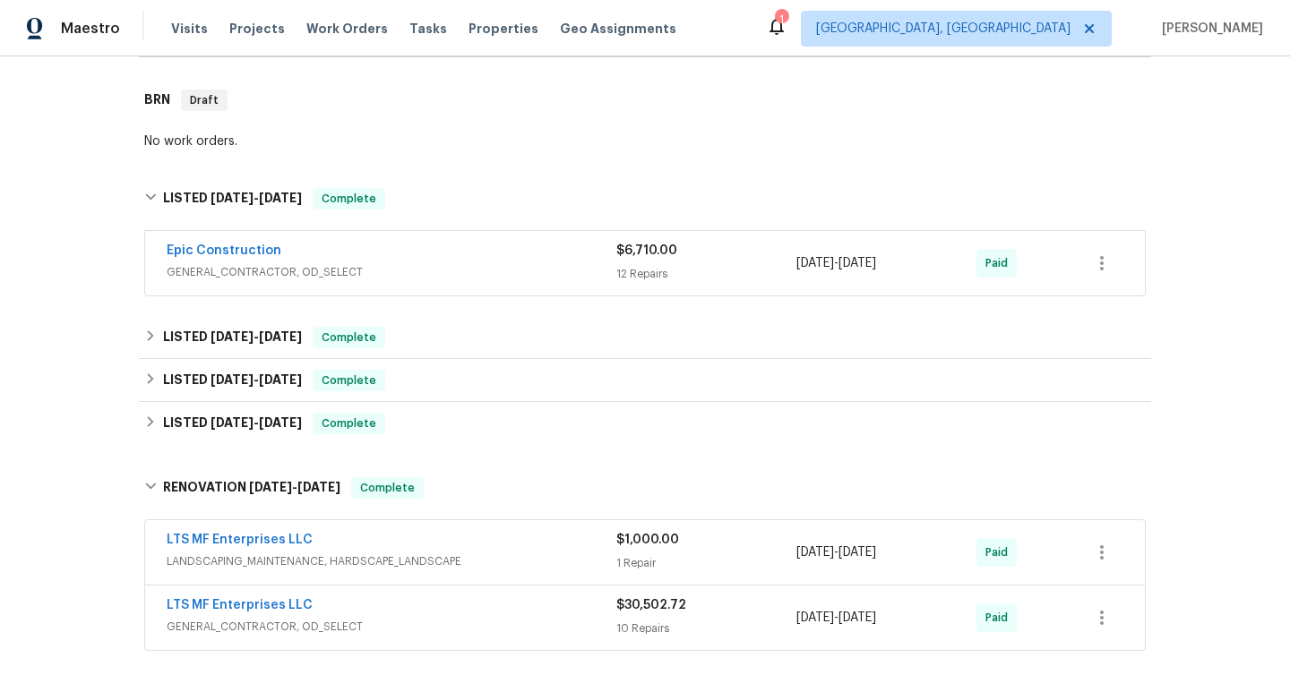
click at [476, 267] on span "GENERAL_CONTRACTOR, OD_SELECT" at bounding box center [392, 272] width 450 height 18
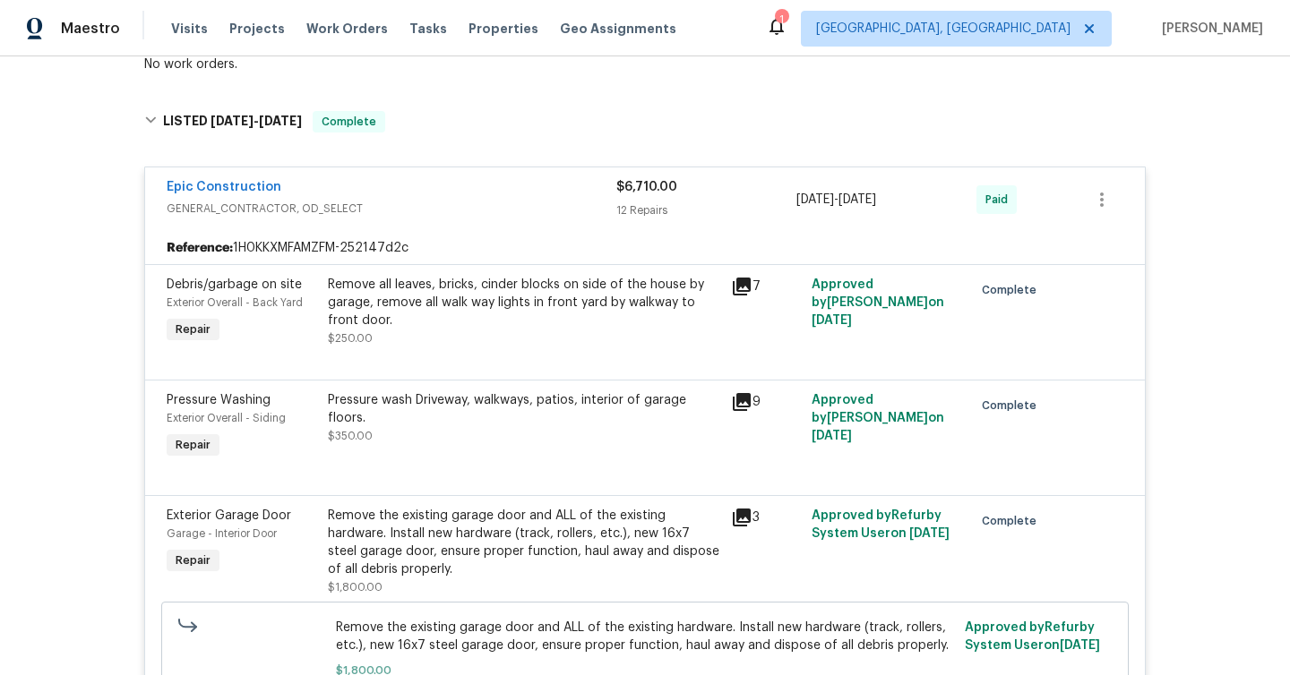
scroll to position [0, 0]
